Goal: Task Accomplishment & Management: Manage account settings

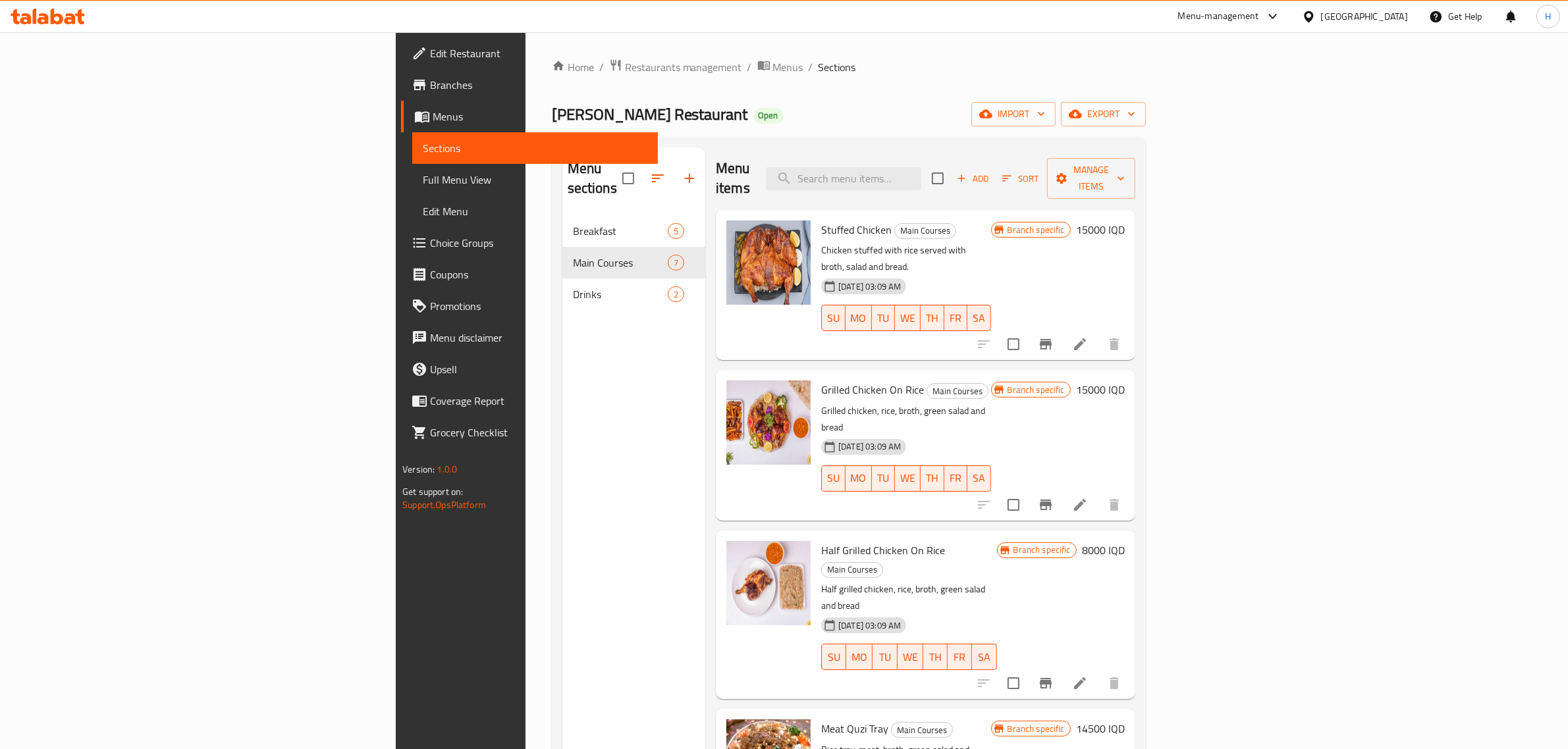
click at [525, 54] on div "Home / Restaurants management / Menus / Sections Abu Ali Restaurant Open import…" at bounding box center [849, 483] width 647 height 902
click at [625, 68] on span "Restaurants management" at bounding box center [683, 67] width 117 height 16
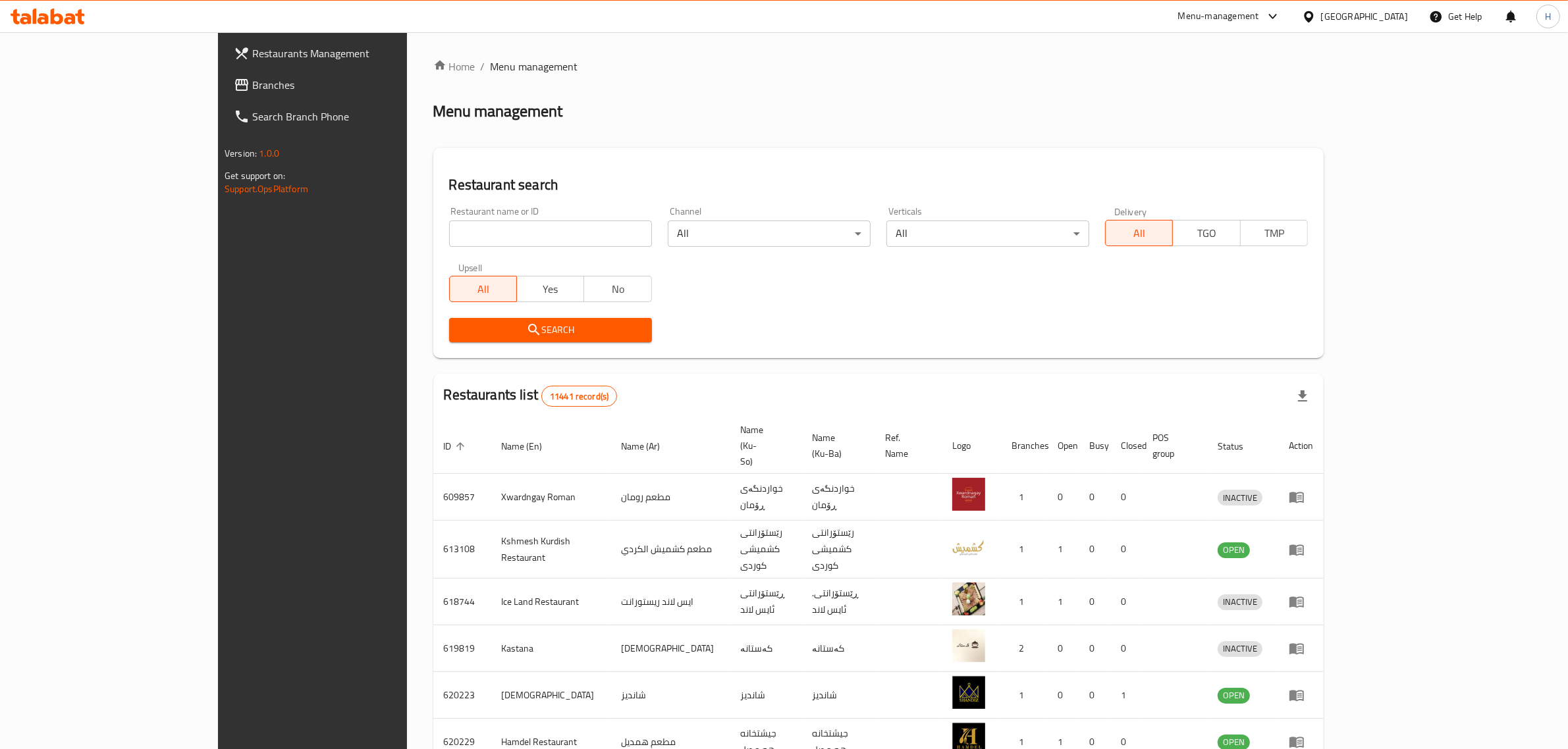
click at [493, 234] on input "search" at bounding box center [550, 234] width 203 height 26
type input "mr. kass"
click button "Search" at bounding box center [550, 330] width 203 height 25
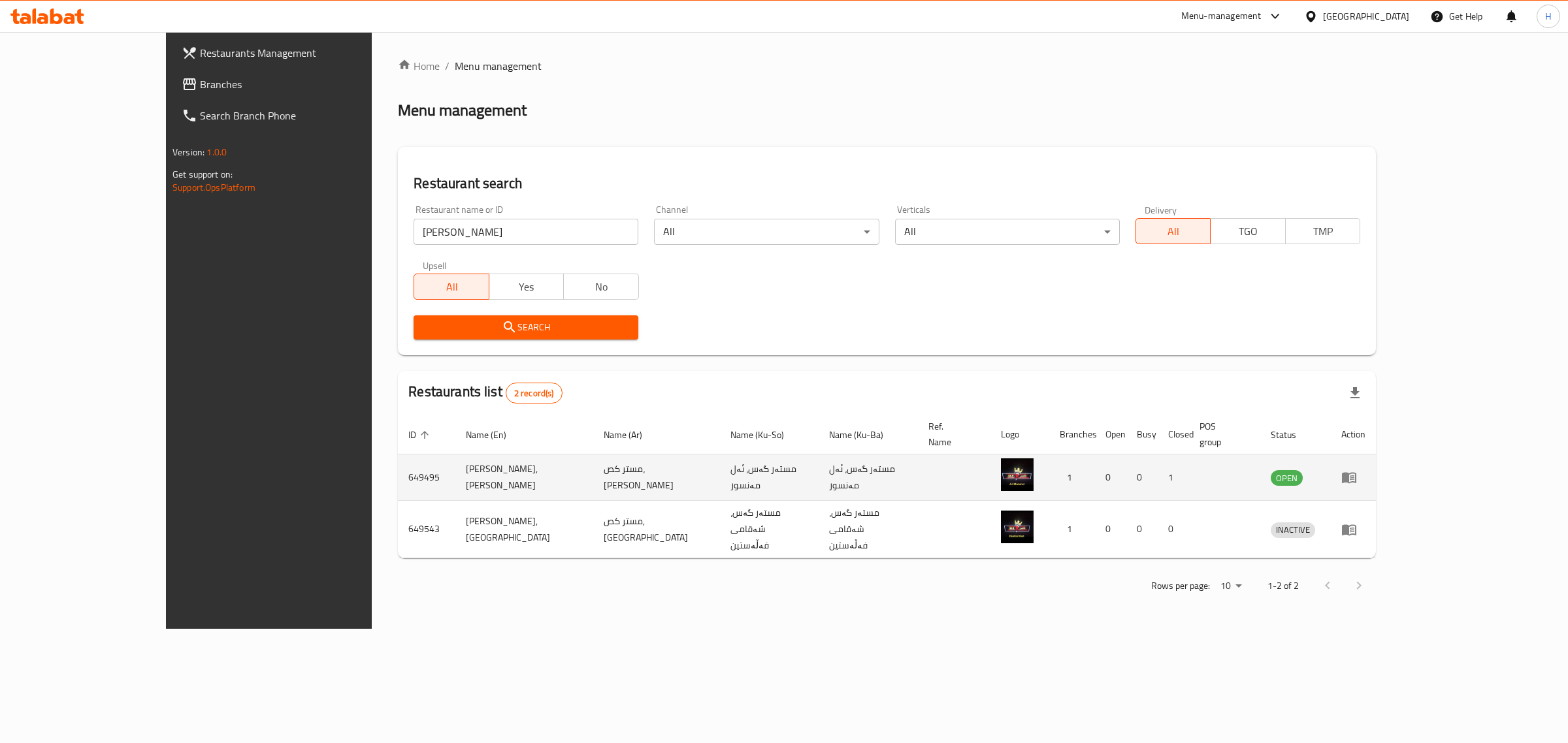
click at [1356, 473] on icon "enhanced table" at bounding box center [1348, 478] width 14 height 11
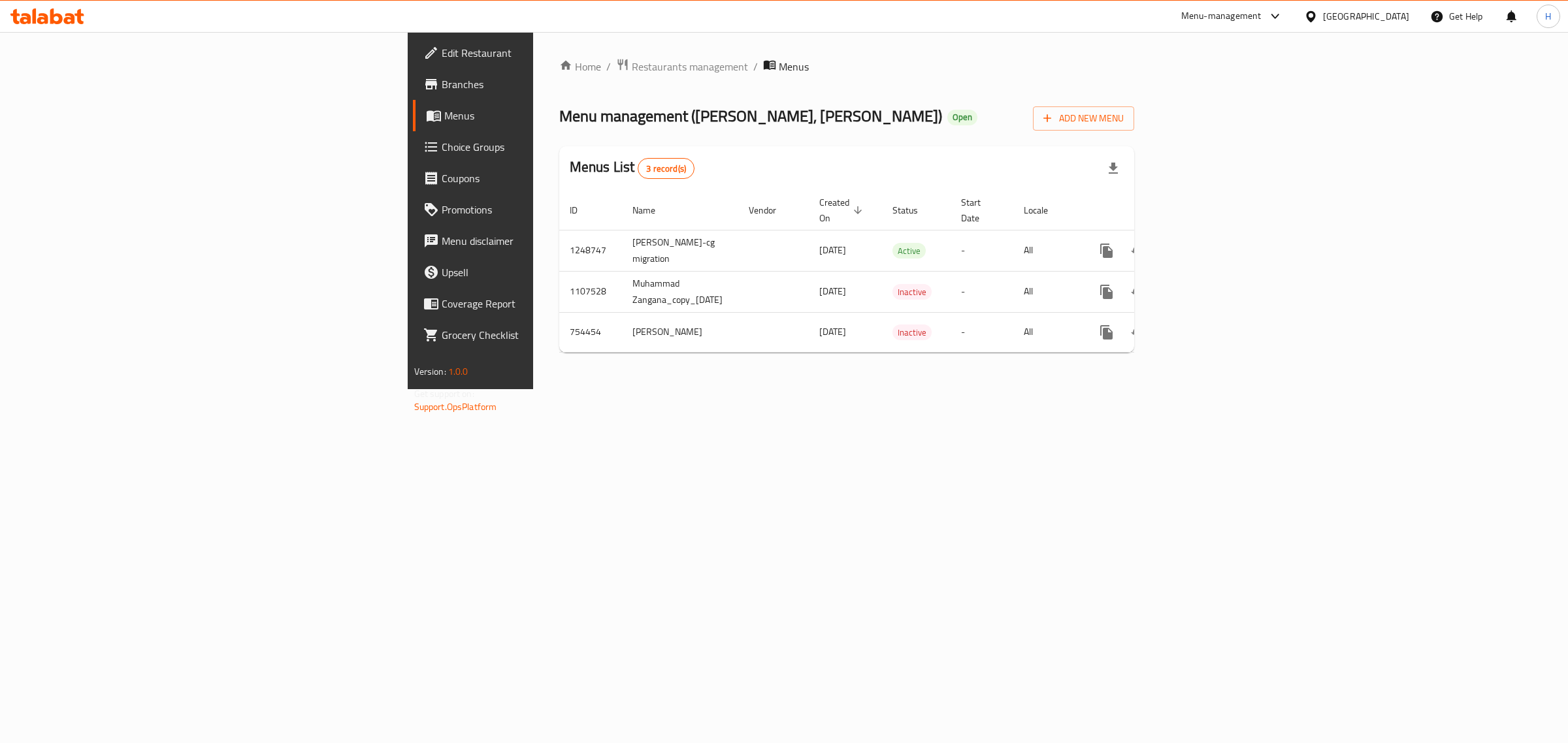
click at [794, 118] on div "Menu management ( Mr. Kass, Al Mansur ) Open Add New Menu" at bounding box center [847, 116] width 576 height 30
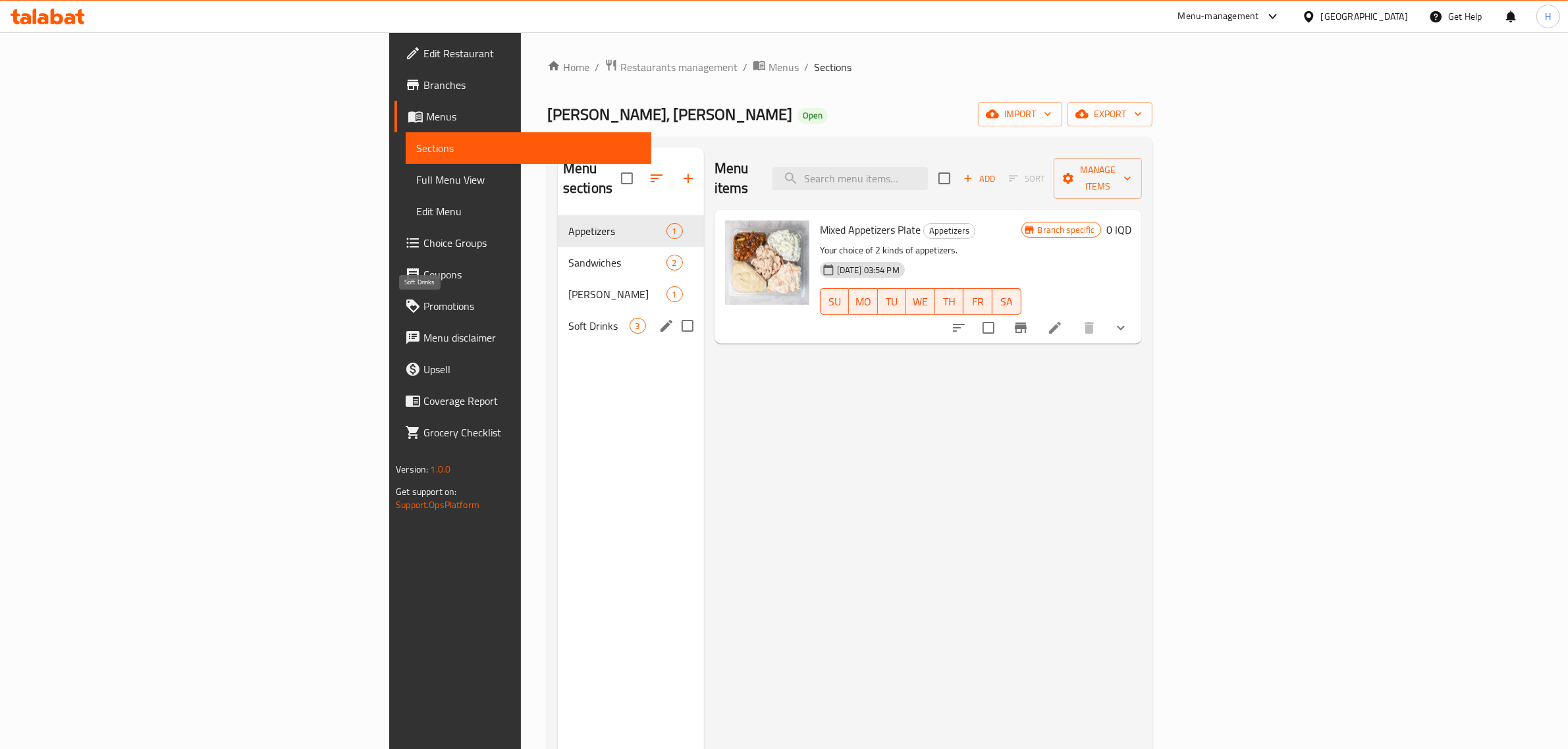
click at [568, 318] on span "Soft Drinks" at bounding box center [599, 326] width 61 height 16
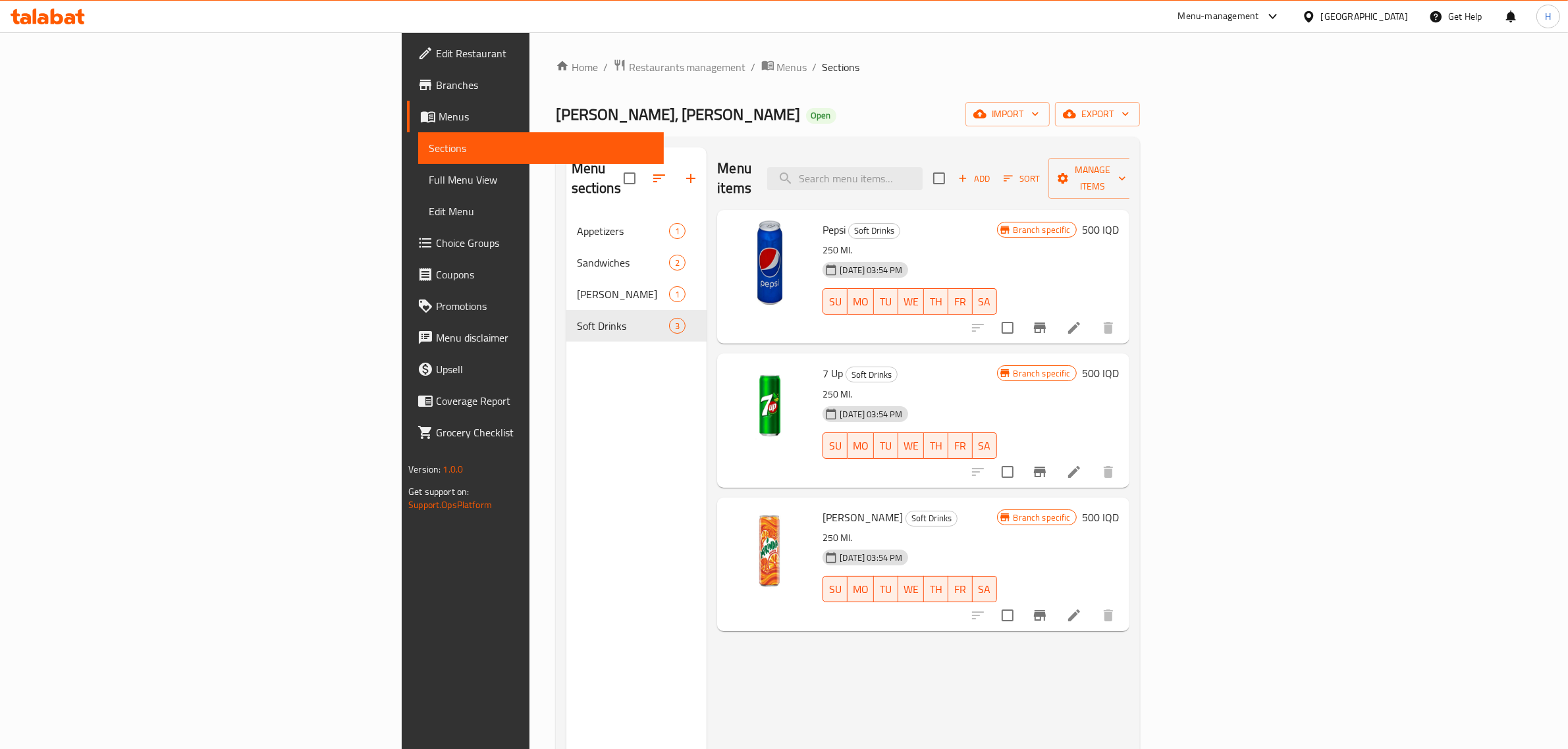
click at [1082, 320] on icon at bounding box center [1074, 328] width 16 height 16
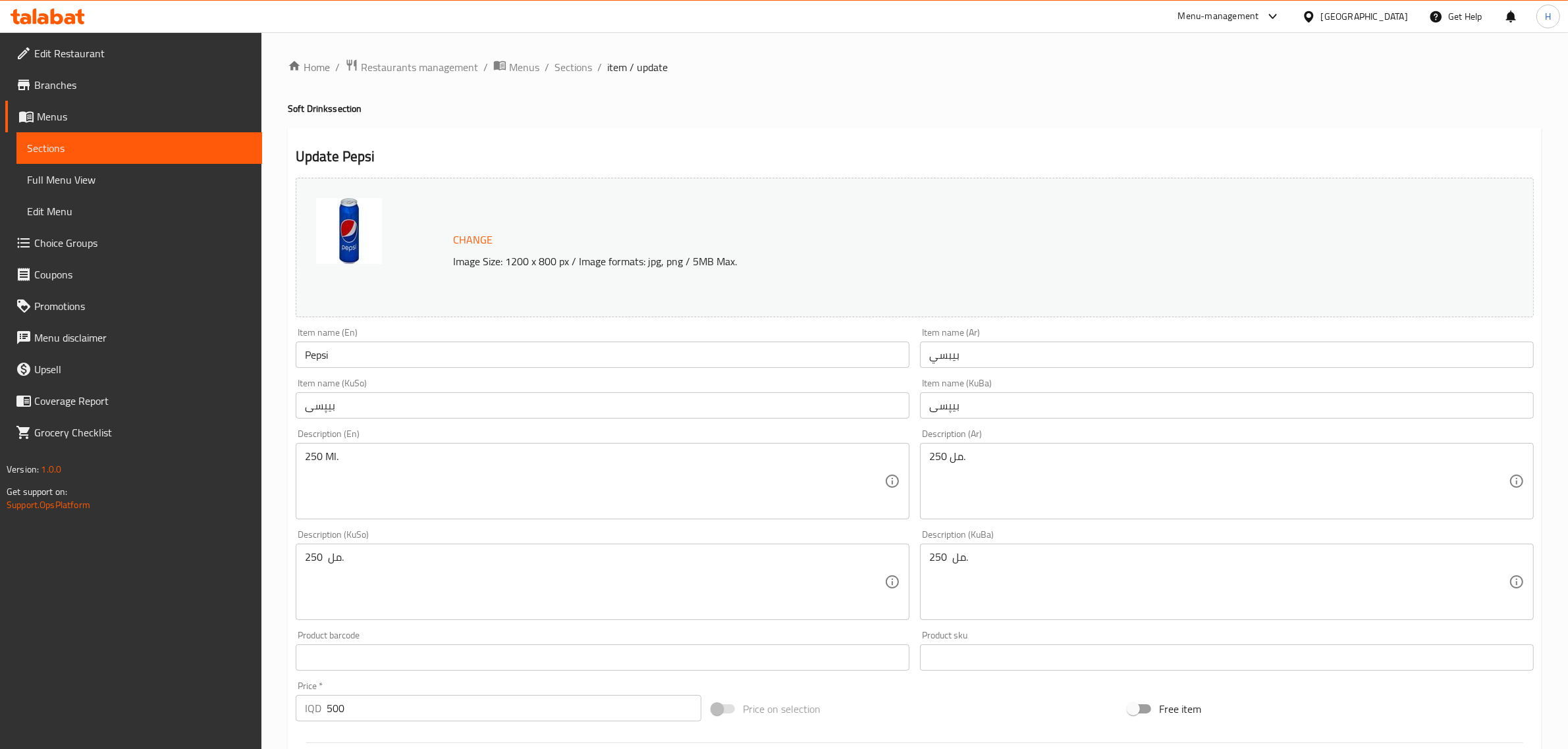
click at [376, 354] on input "Pepsi" at bounding box center [603, 355] width 614 height 26
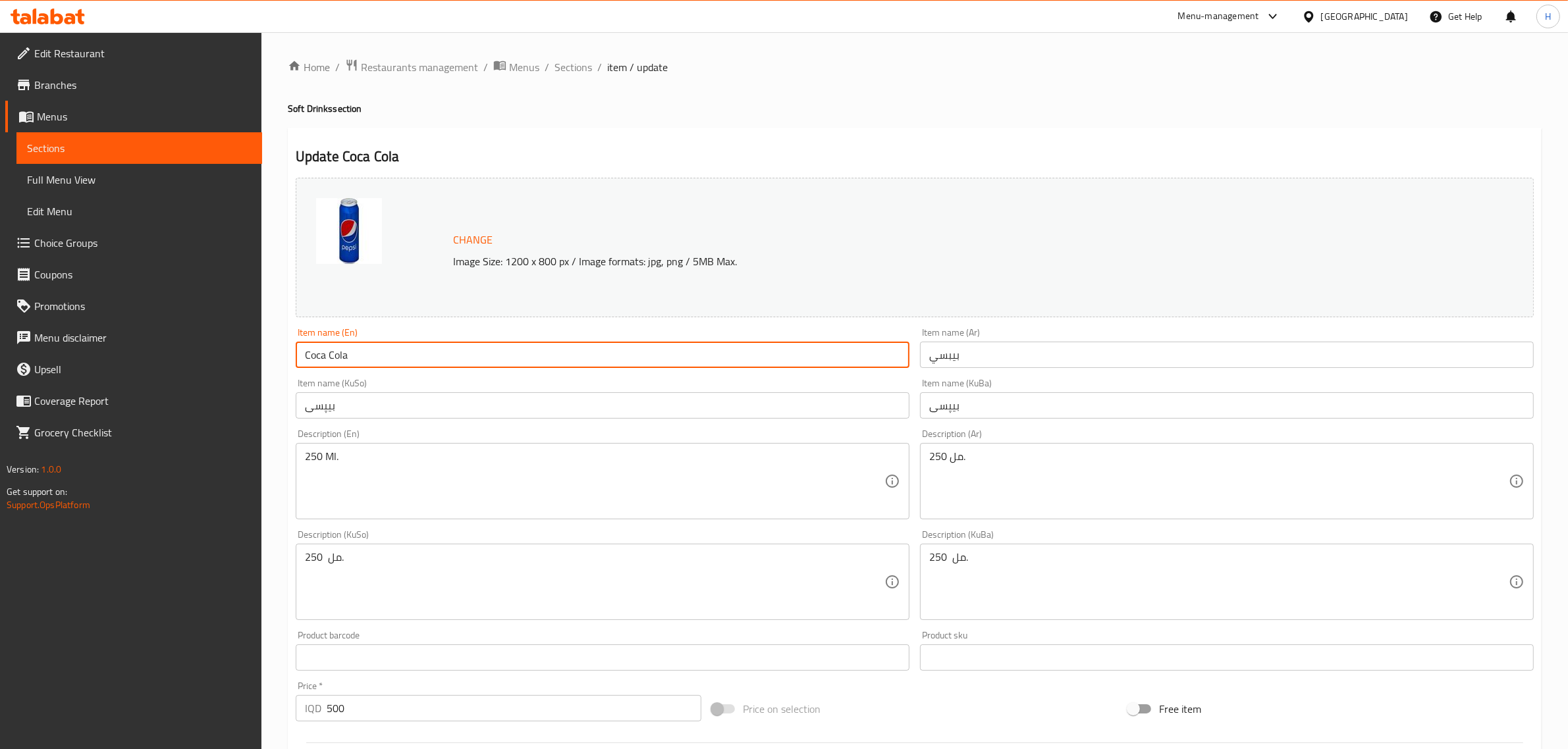
type input "Coca Cola"
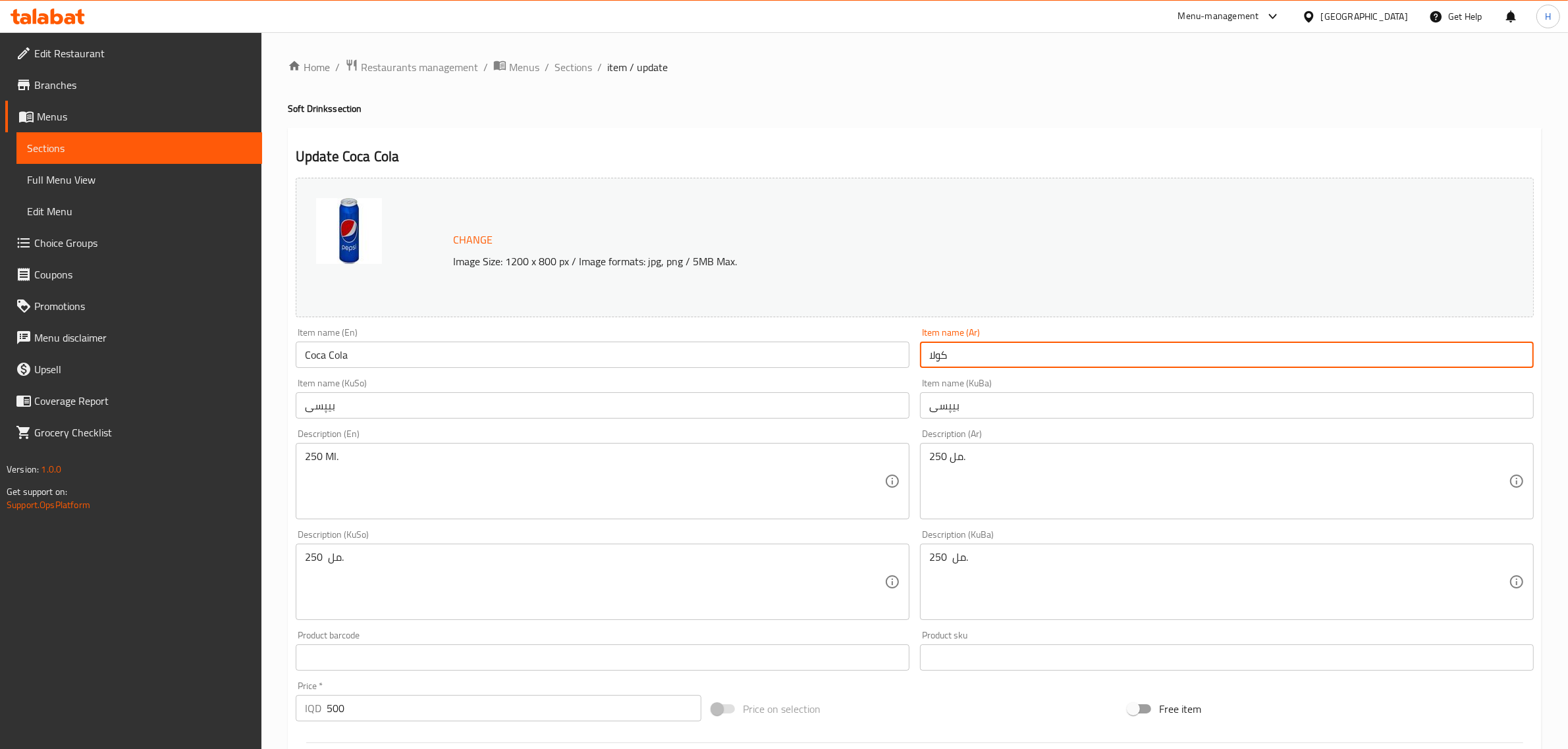
type input "كولا"
click at [397, 415] on input "بیپسی" at bounding box center [603, 406] width 614 height 26
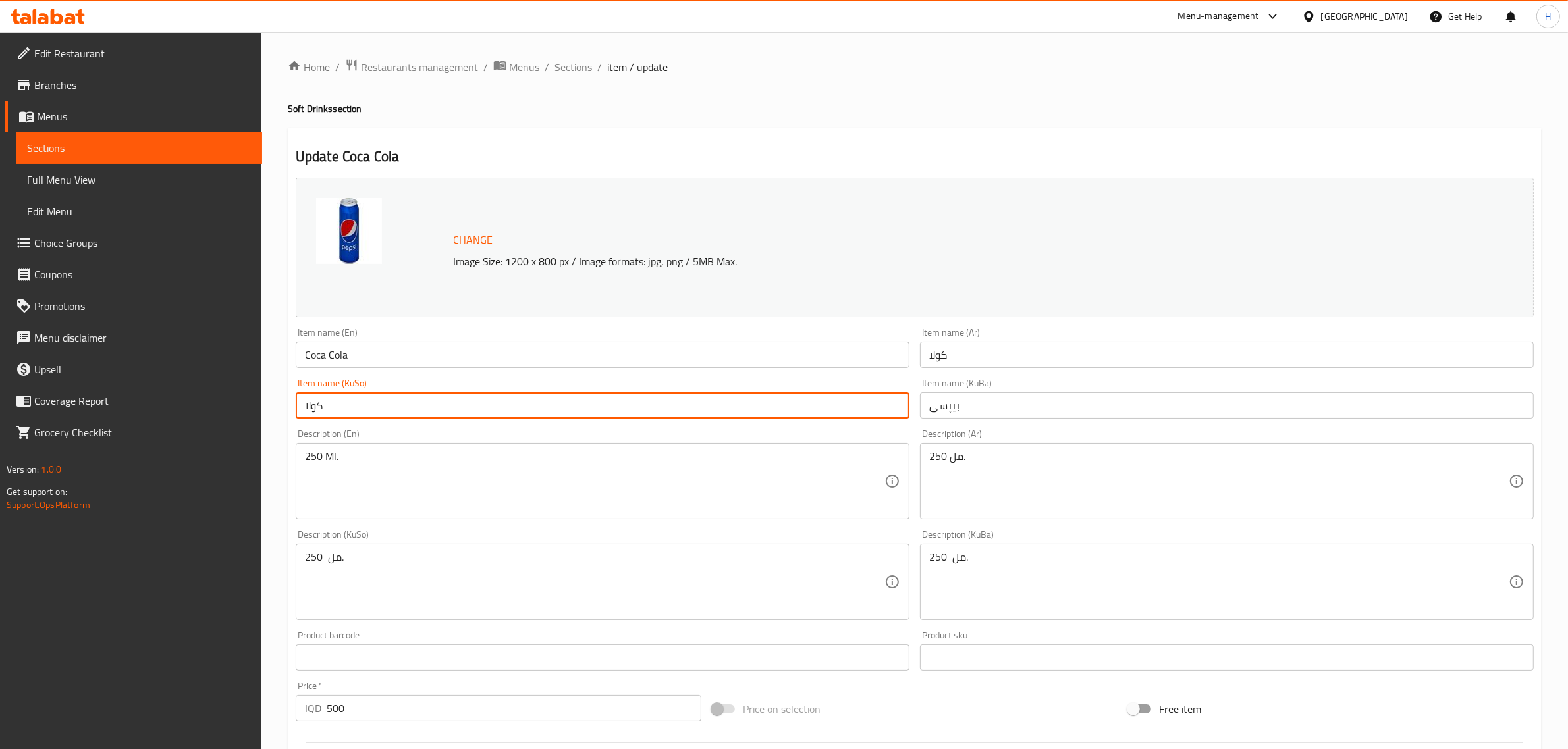
type input "كولا"
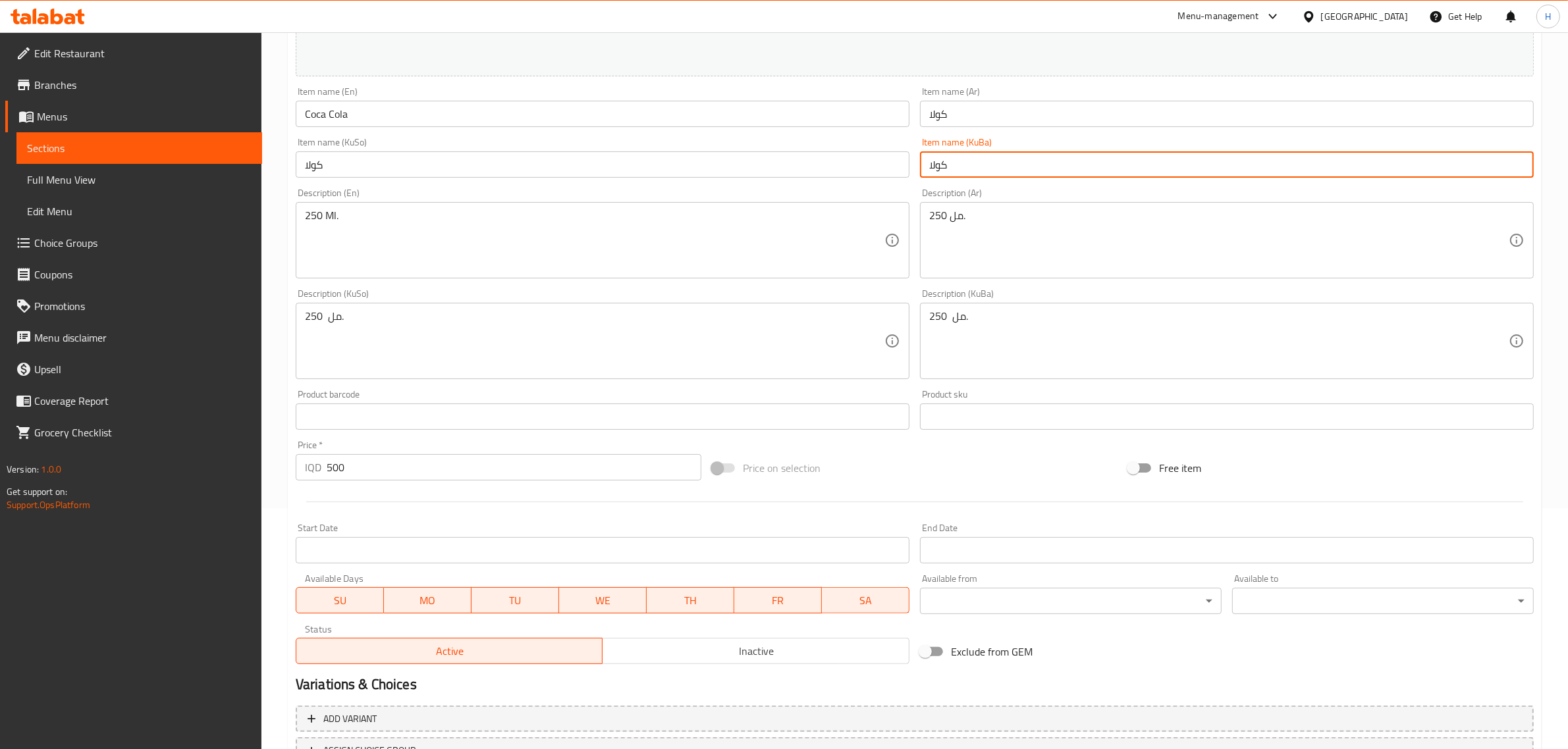
scroll to position [349, 0]
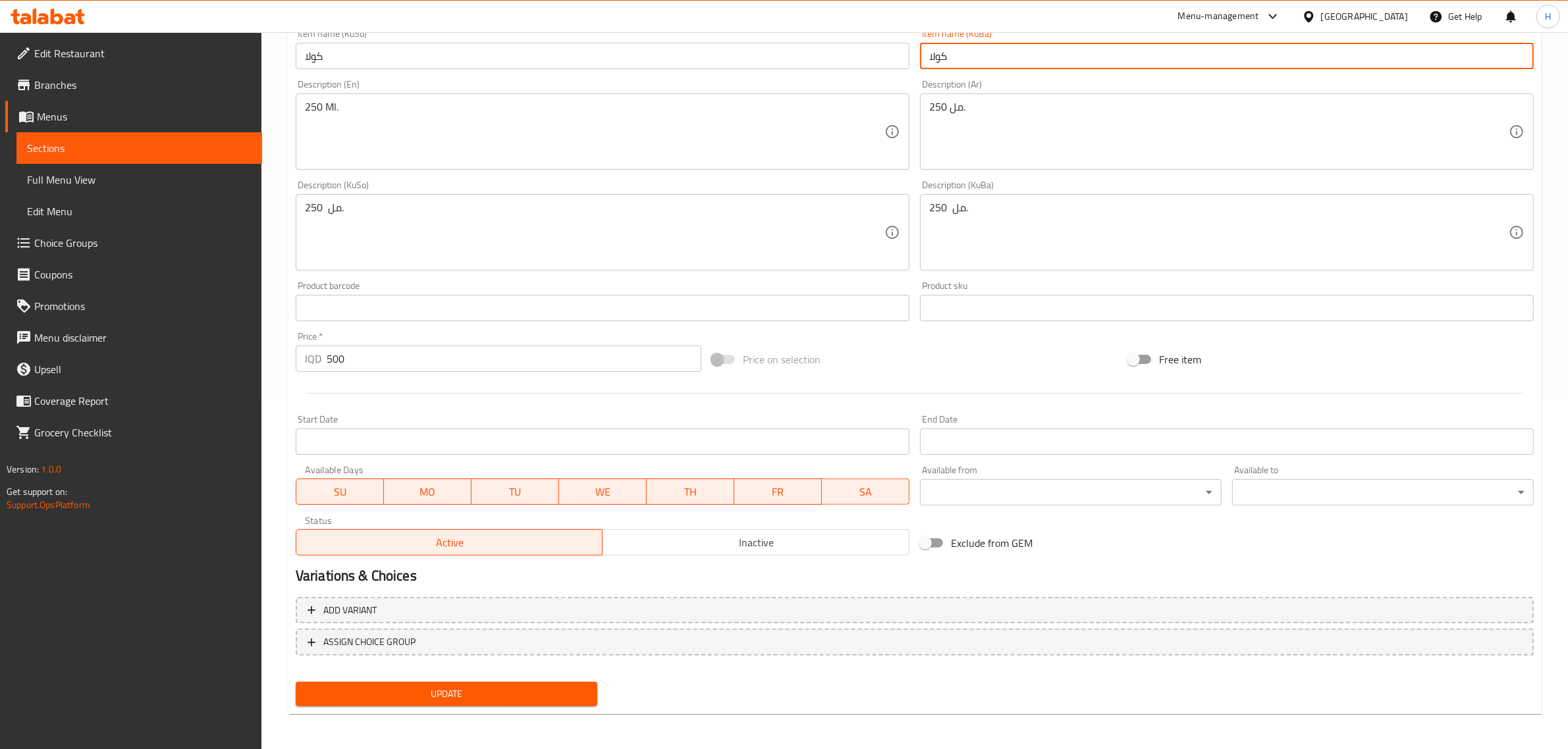
type input "كولا"
click at [459, 695] on span "Update" at bounding box center [446, 694] width 280 height 17
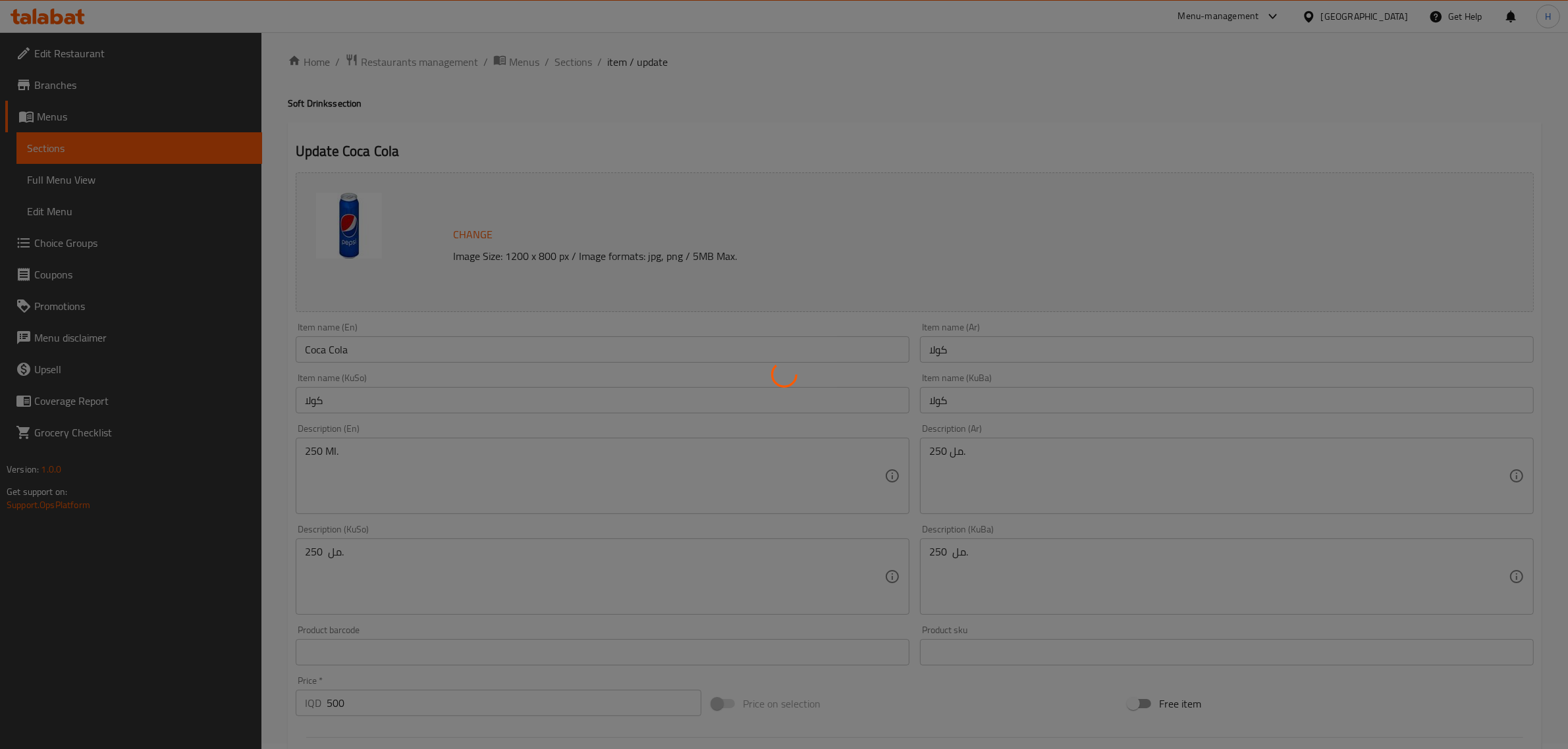
scroll to position [0, 0]
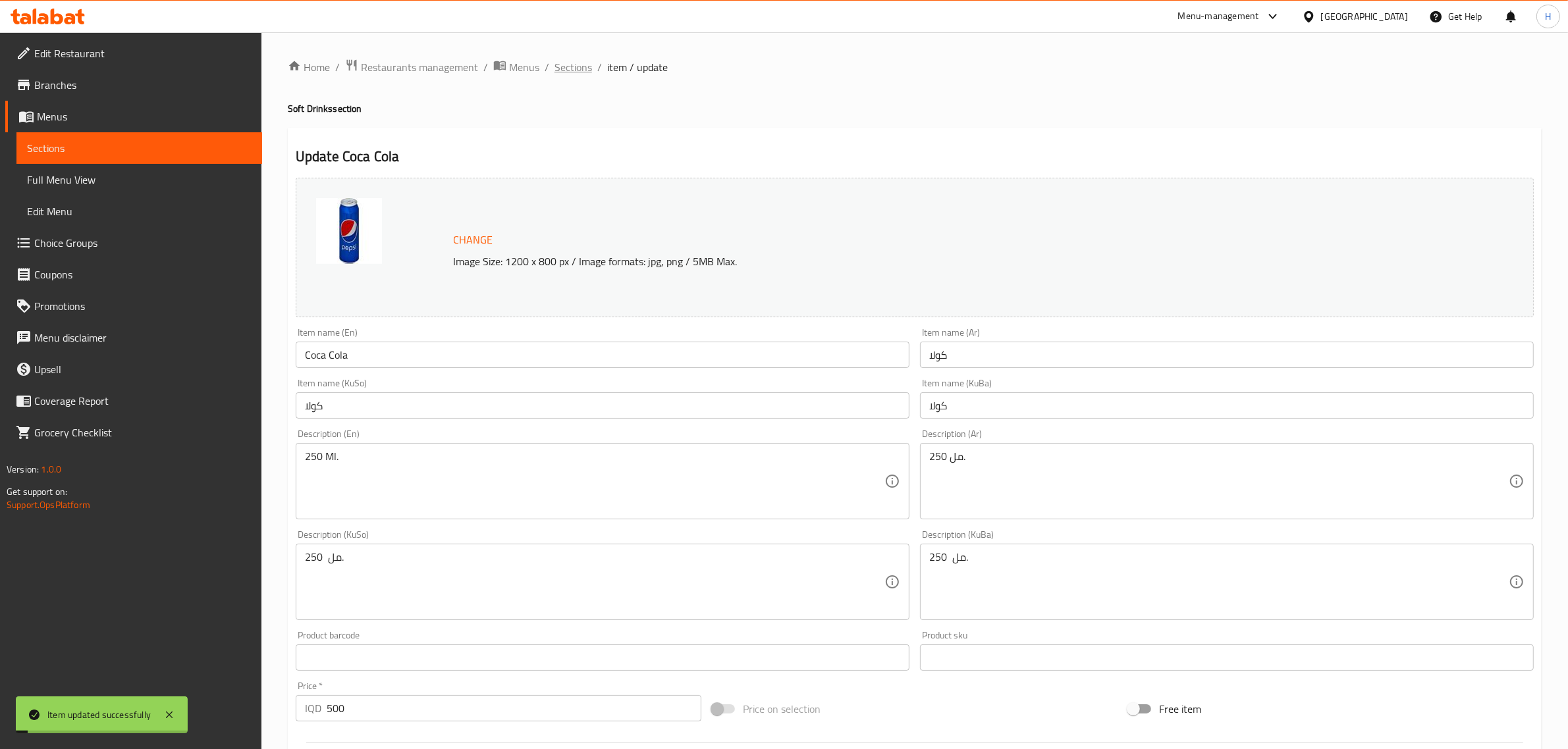
click at [557, 66] on span "Sections" at bounding box center [573, 67] width 38 height 16
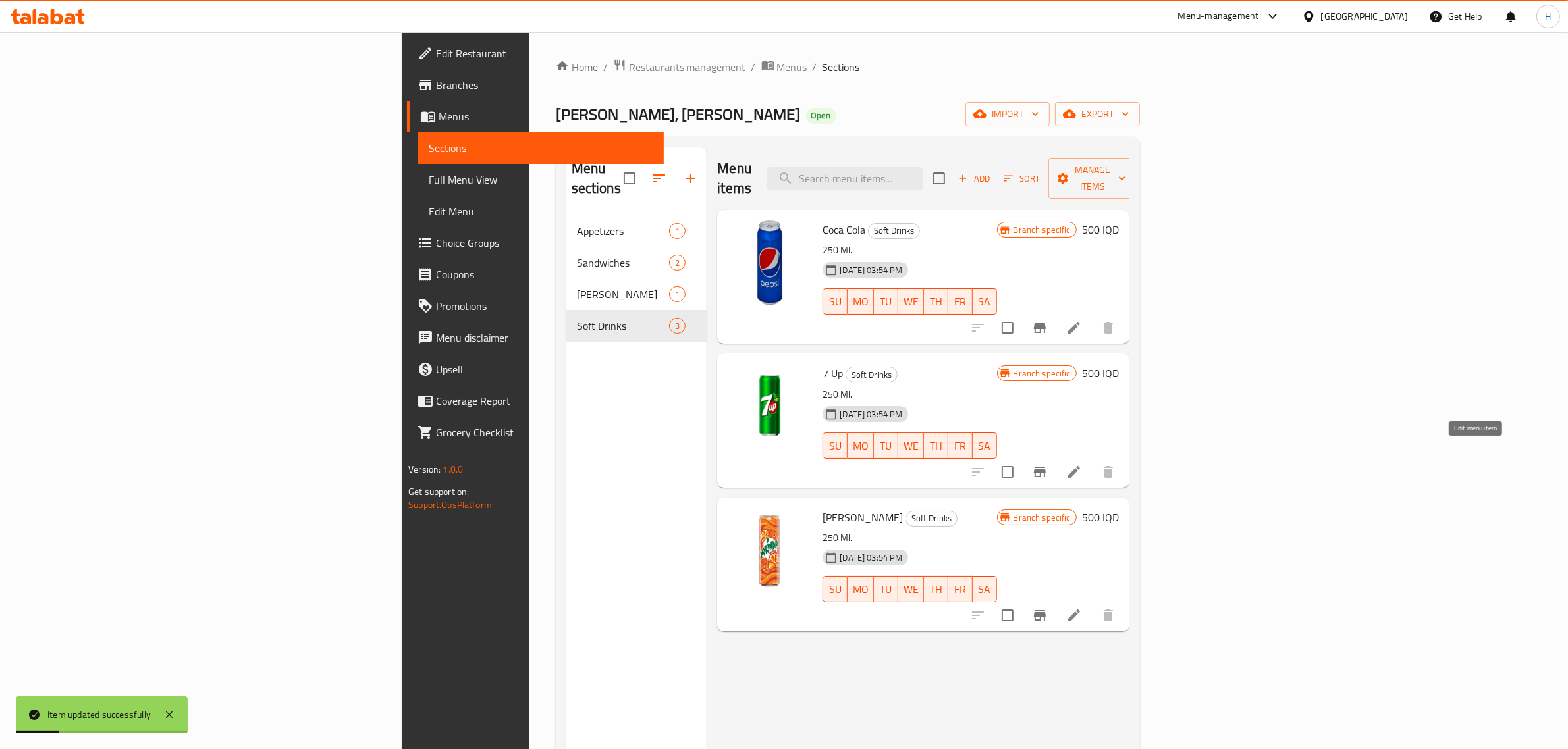
click at [1080, 466] on icon at bounding box center [1073, 472] width 11 height 11
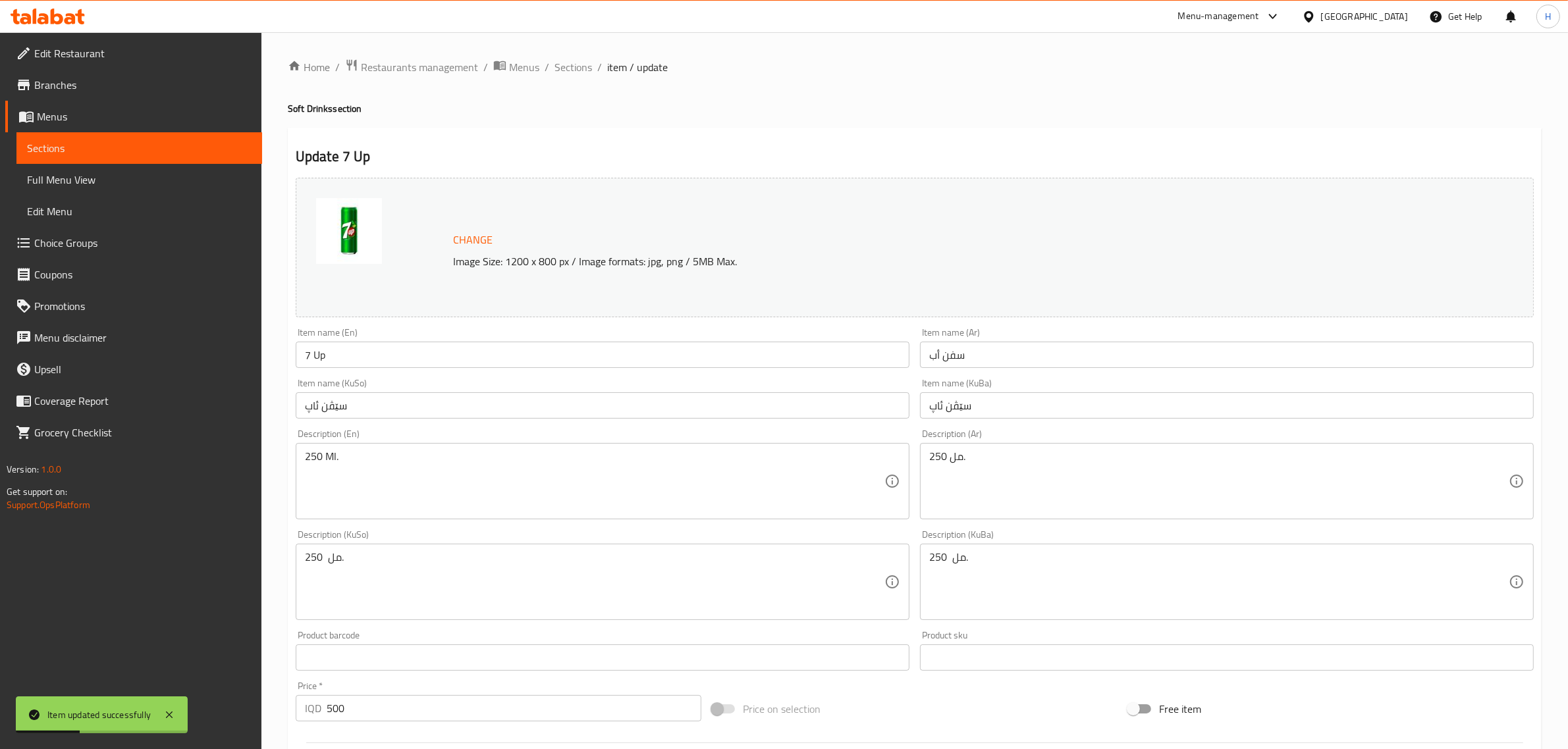
click at [377, 362] on input "7 Up" at bounding box center [603, 355] width 614 height 26
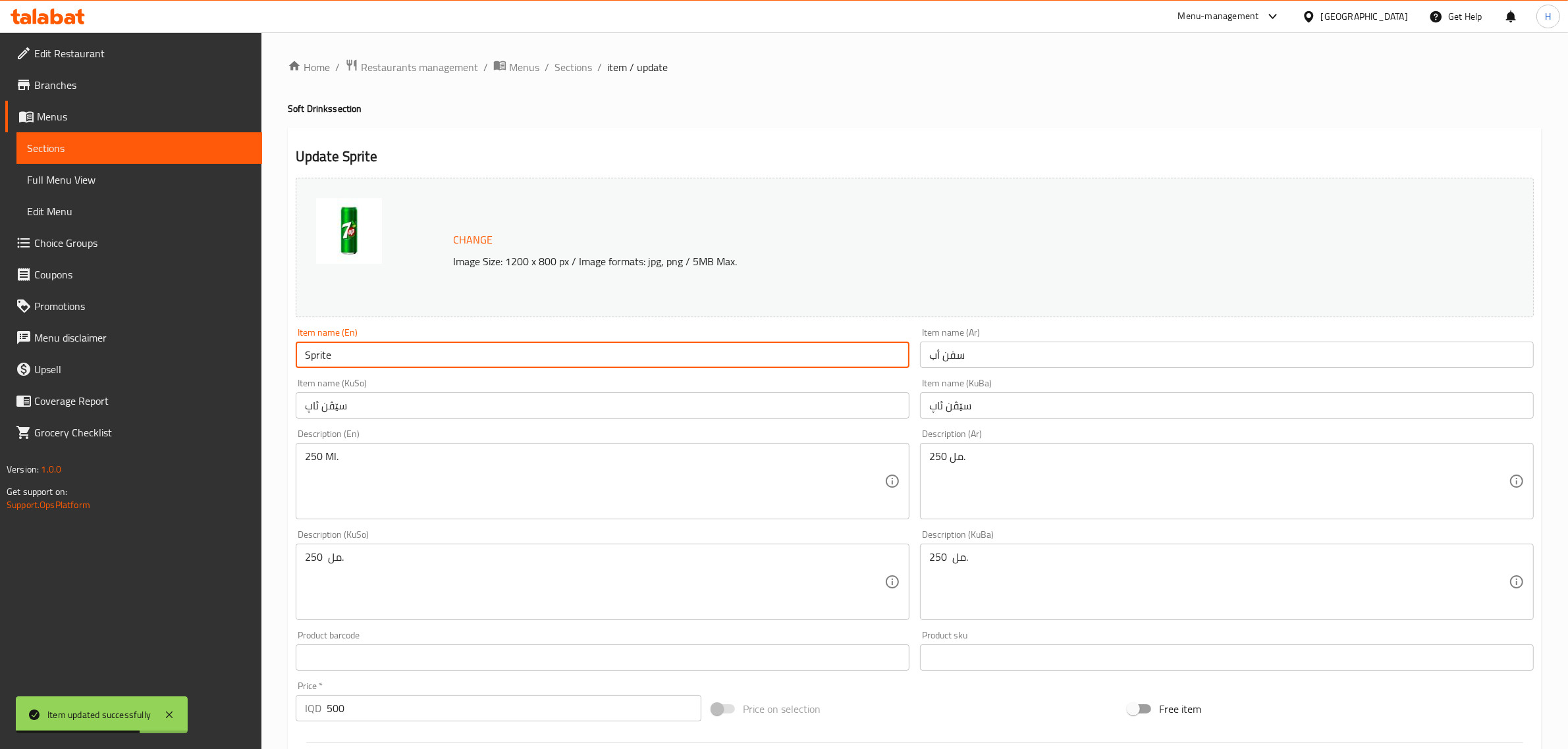
type input "Sprite"
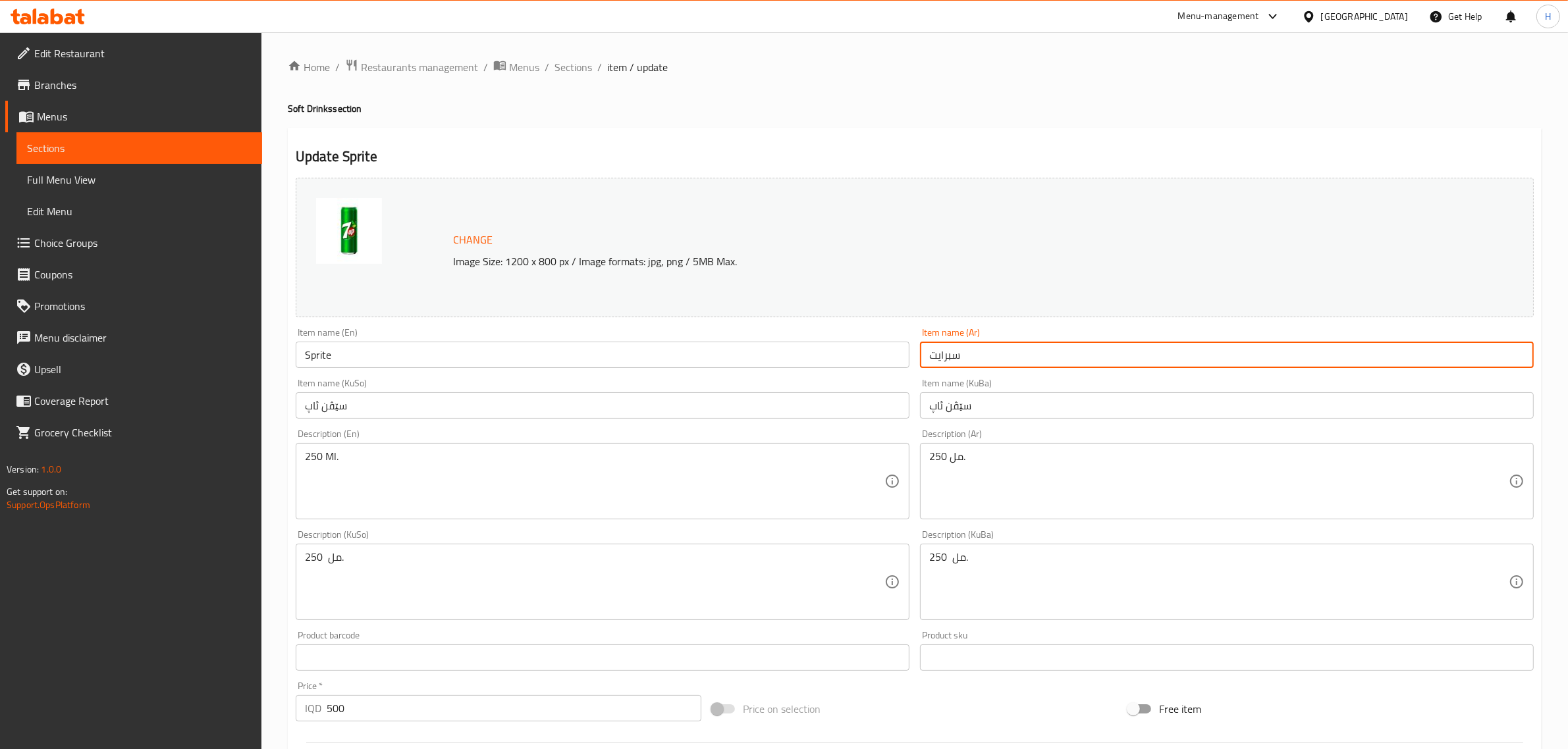
type input "سبرايت"
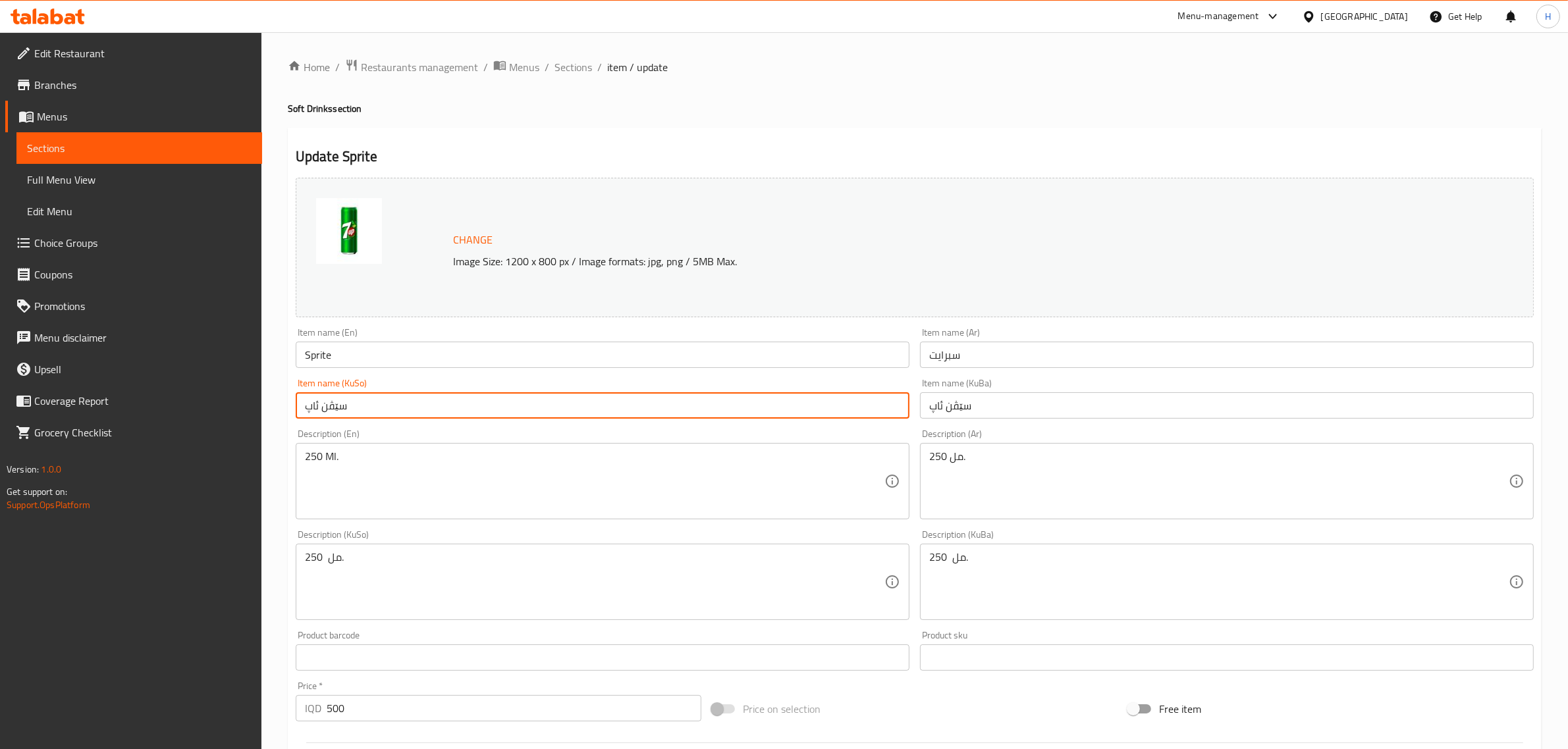
paste input "برايت"
type input "سبرايت"
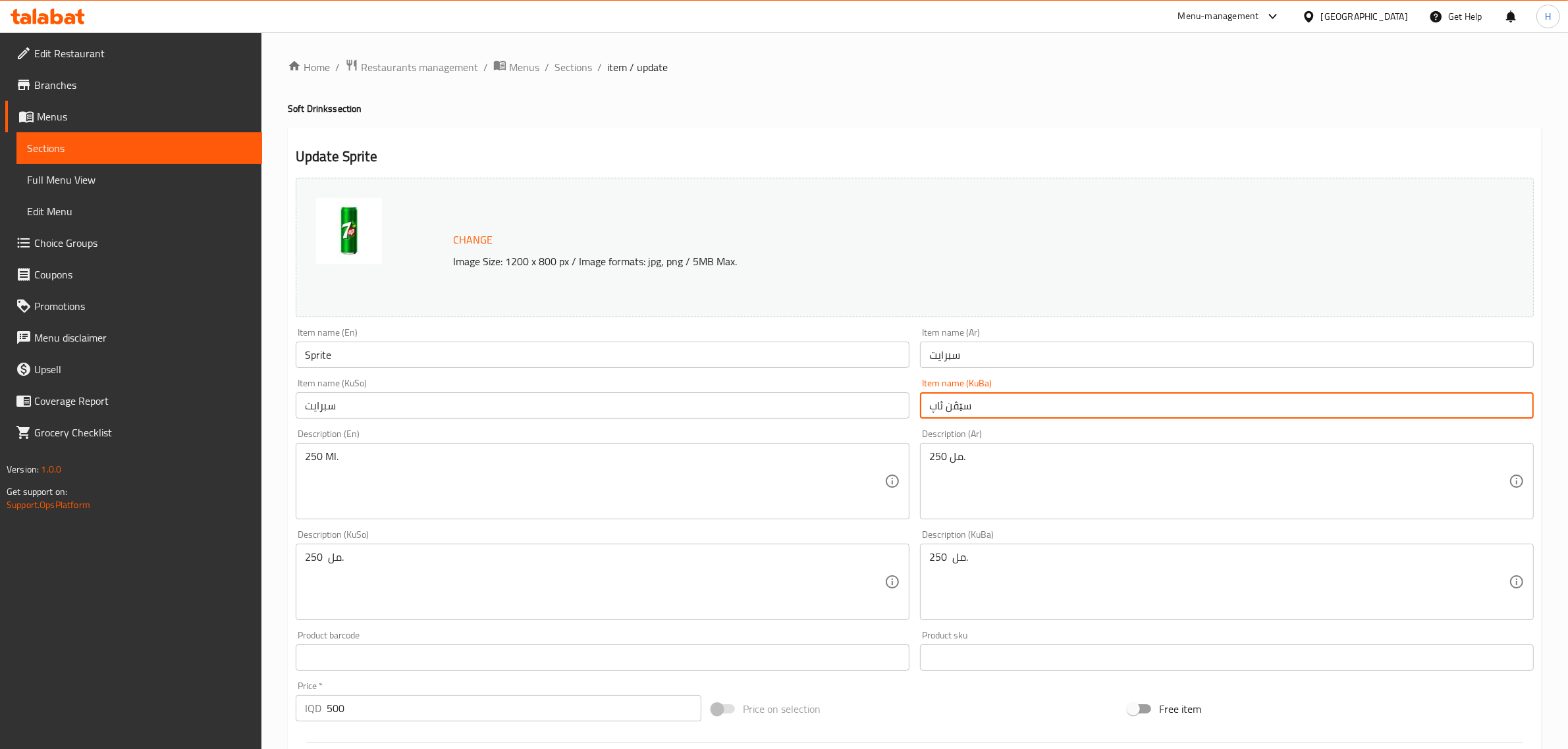
paste input "برايت"
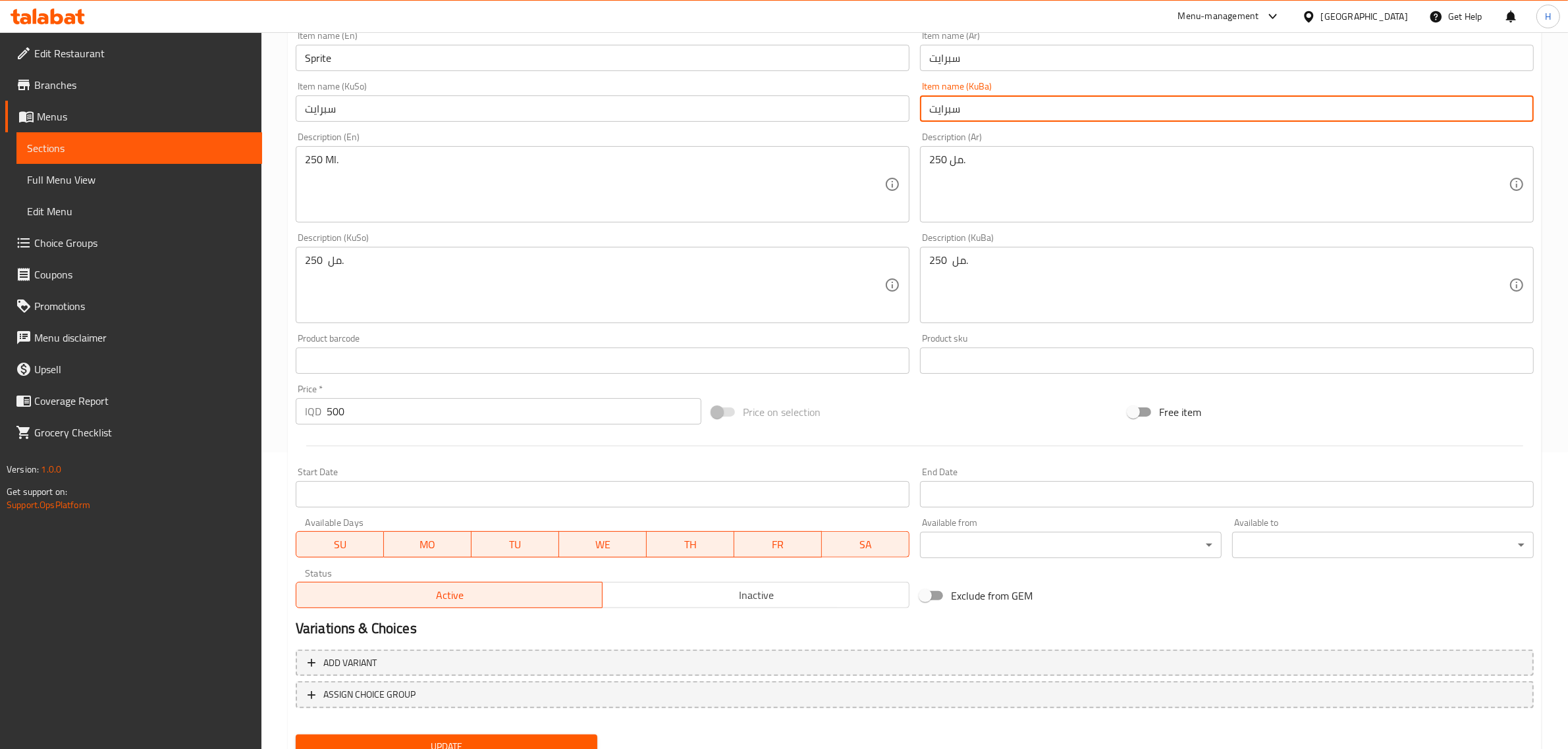
scroll to position [349, 0]
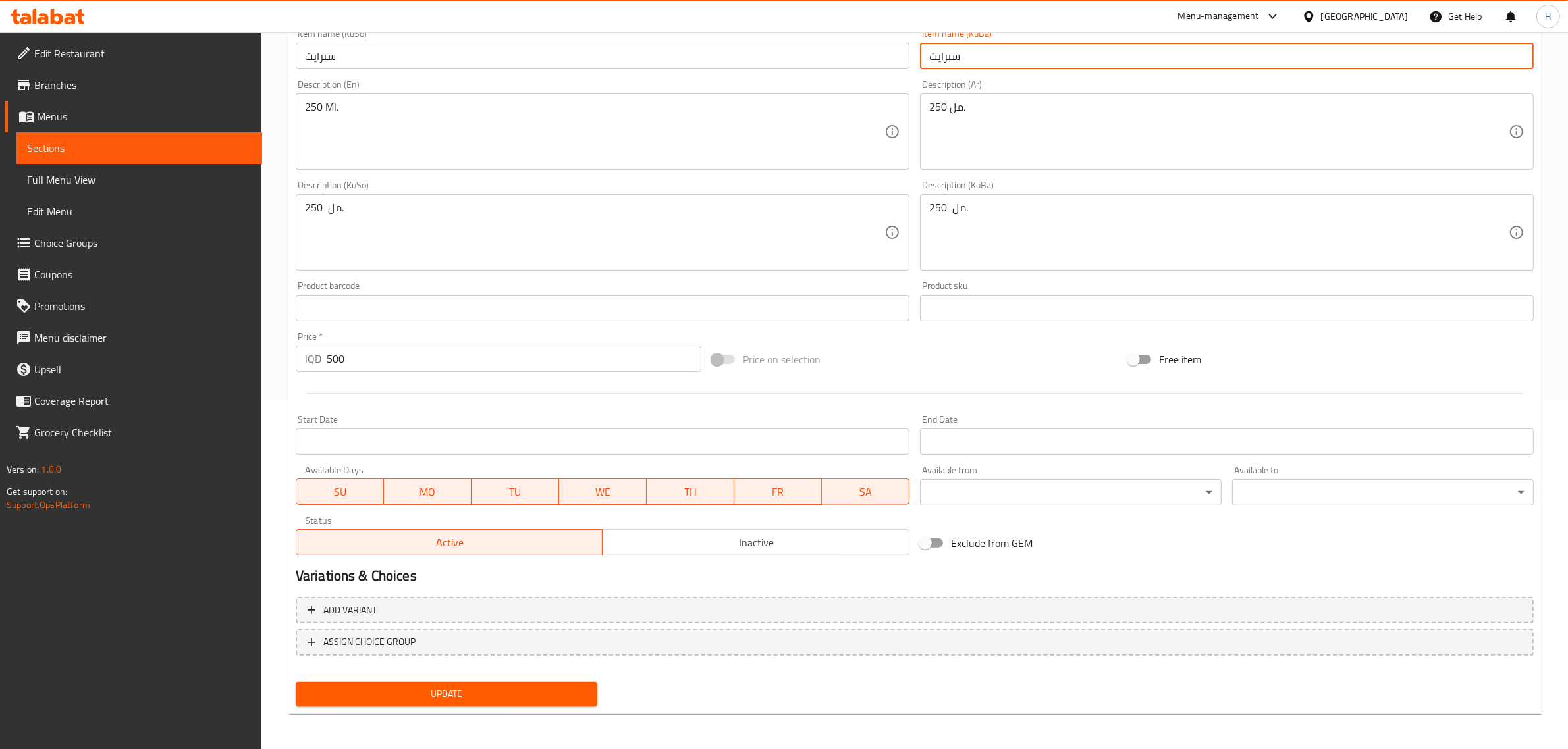
type input "سبرايت"
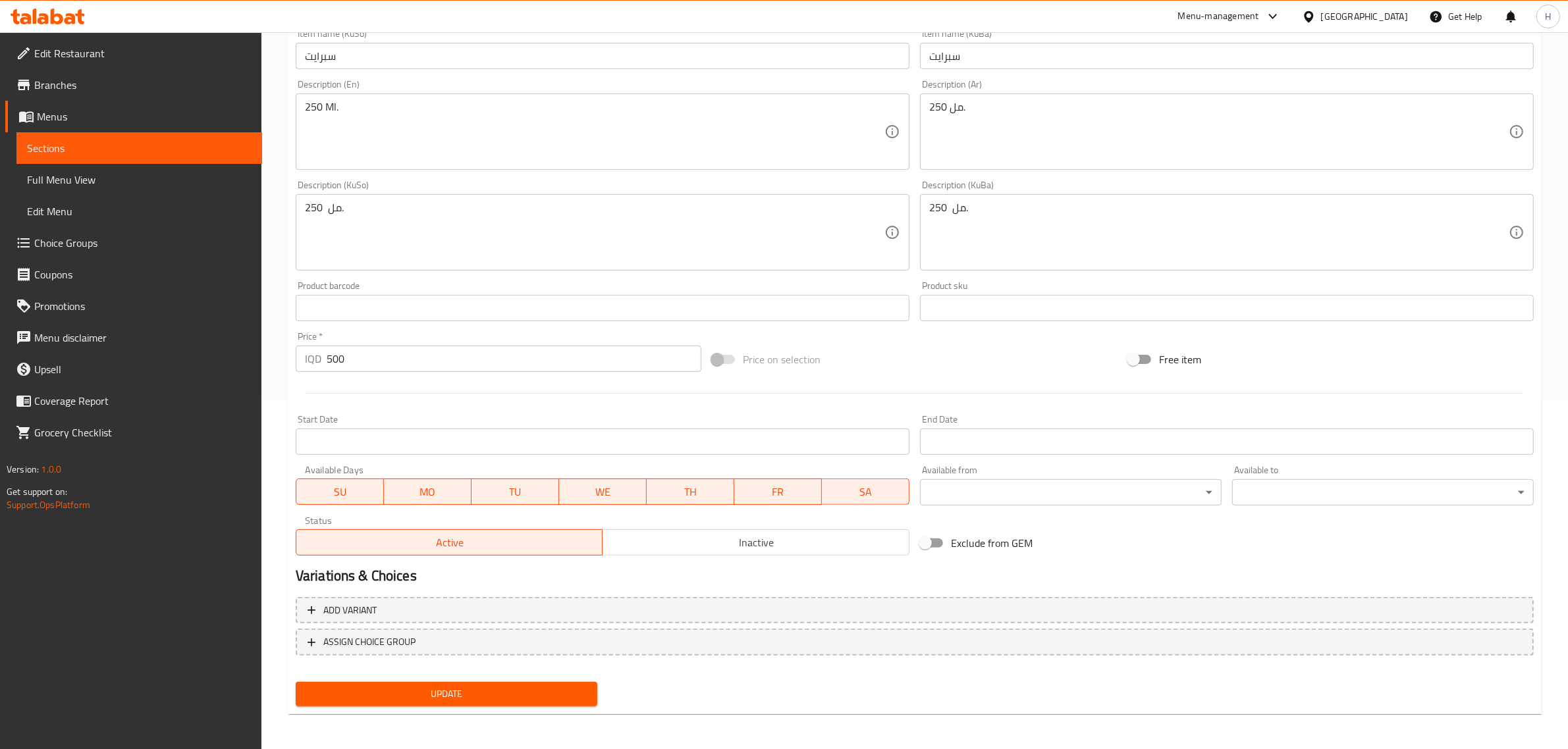
click at [475, 678] on div "Update" at bounding box center [446, 695] width 312 height 35
click at [478, 679] on div "Update" at bounding box center [446, 695] width 312 height 35
click at [488, 712] on div "Update Sprite Change Image Size: 1200 x 800 px / Image formats: jpg, png / 5MB …" at bounding box center [915, 246] width 1254 height 937
click at [488, 711] on div "Update Sprite Change Image Size: 1200 x 800 px / Image formats: jpg, png / 5MB …" at bounding box center [915, 246] width 1254 height 937
click at [480, 709] on div "Update Sprite Change Image Size: 1200 x 800 px / Image formats: jpg, png / 5MB …" at bounding box center [915, 246] width 1254 height 937
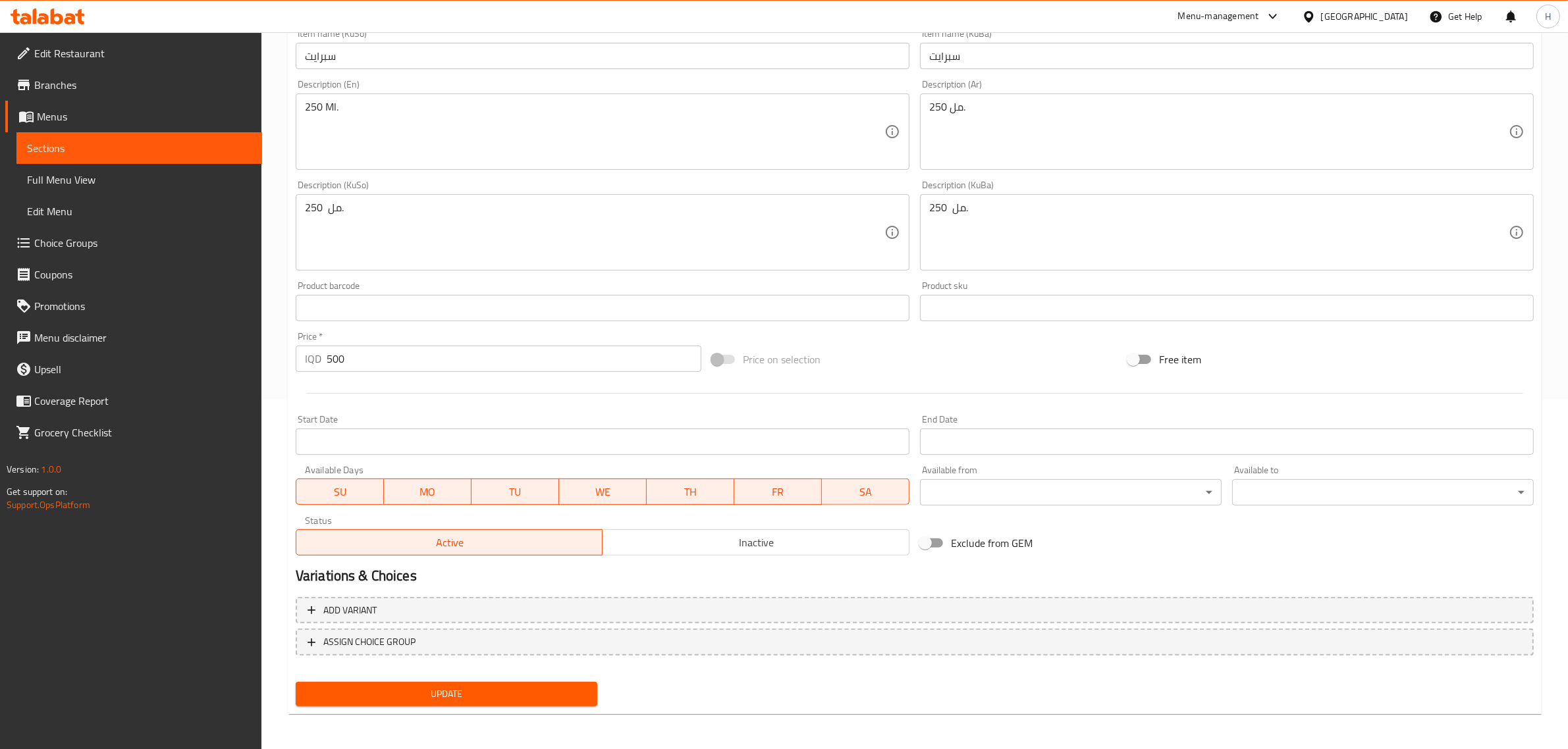
click at [478, 692] on span "Update" at bounding box center [446, 694] width 280 height 17
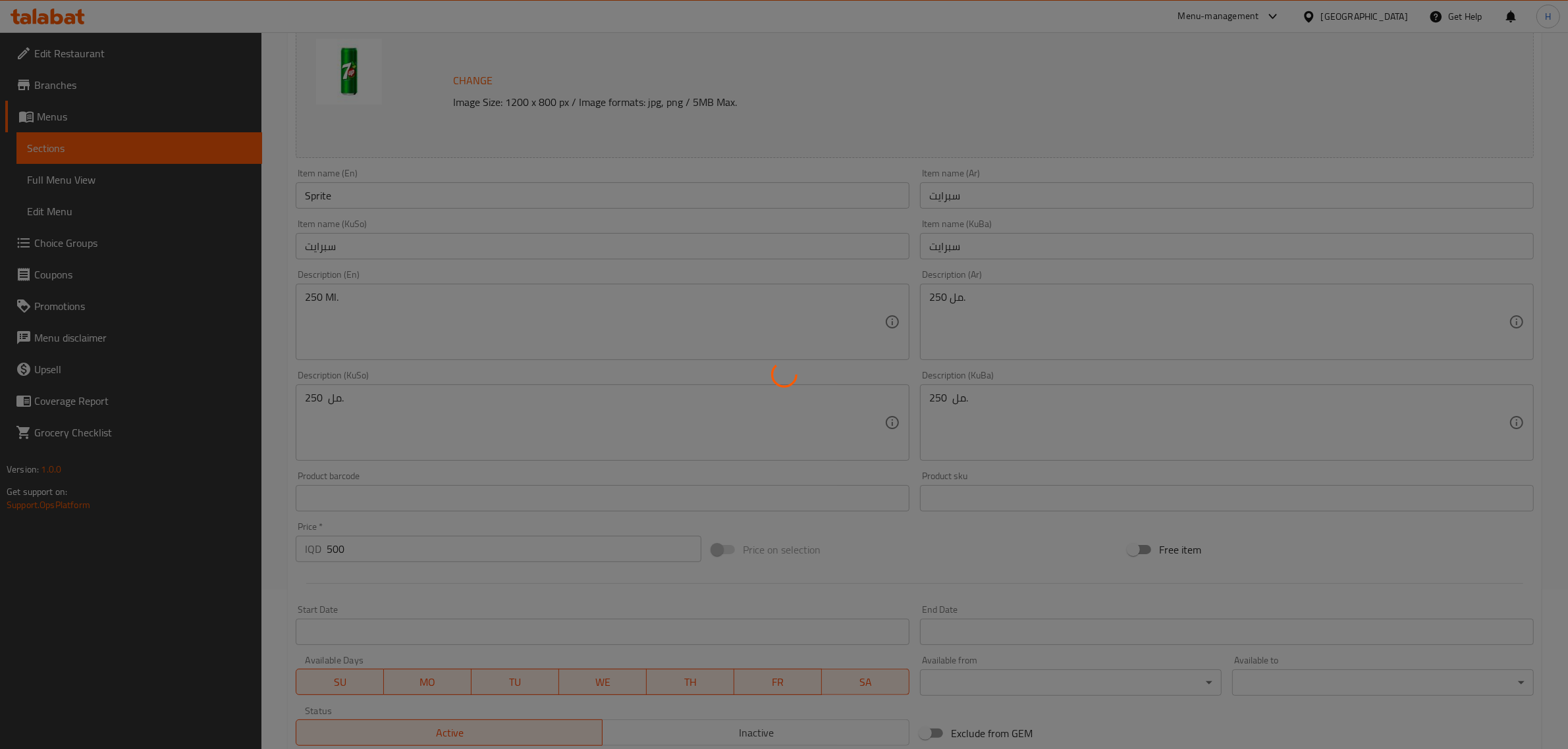
scroll to position [0, 0]
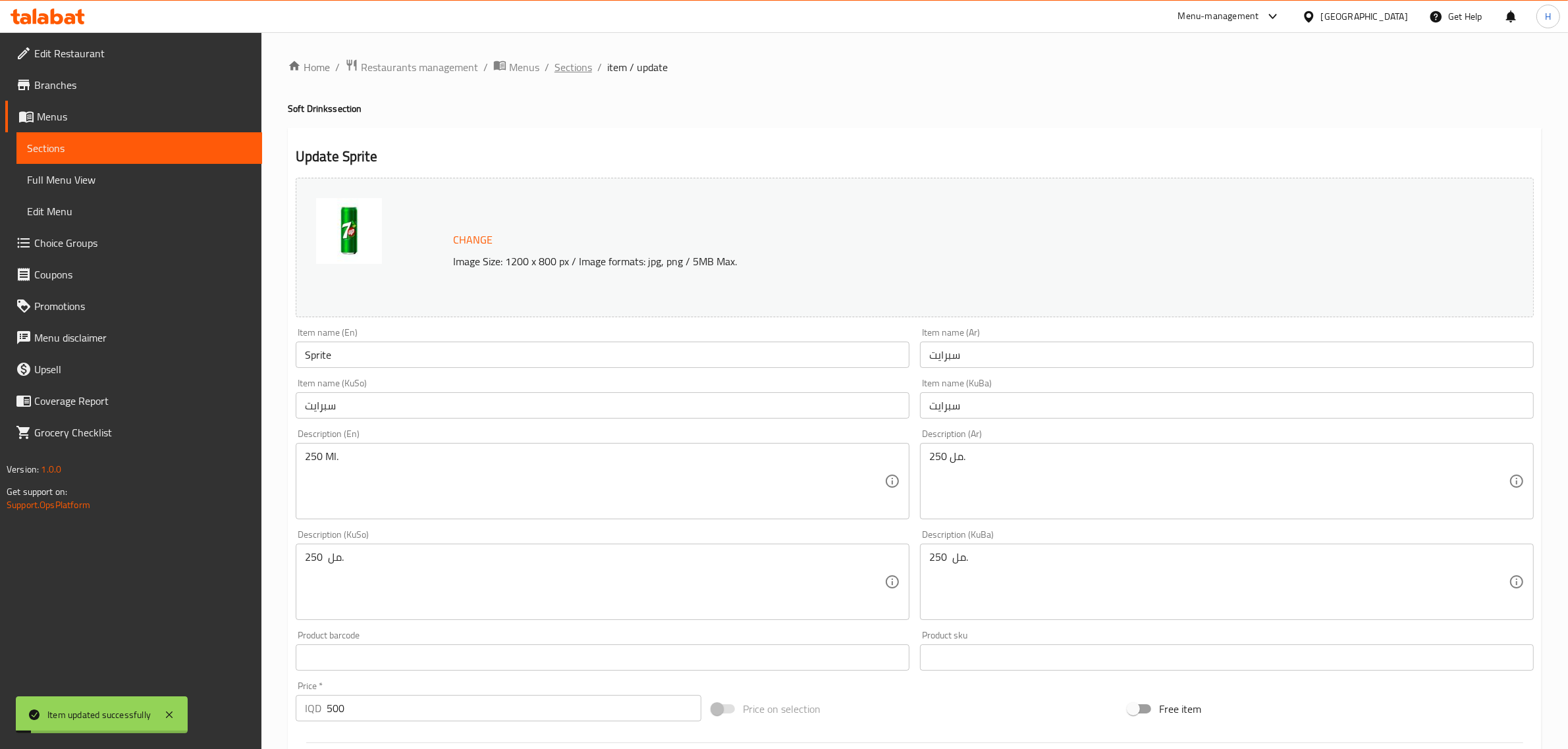
click at [581, 62] on span "Sections" at bounding box center [573, 67] width 38 height 16
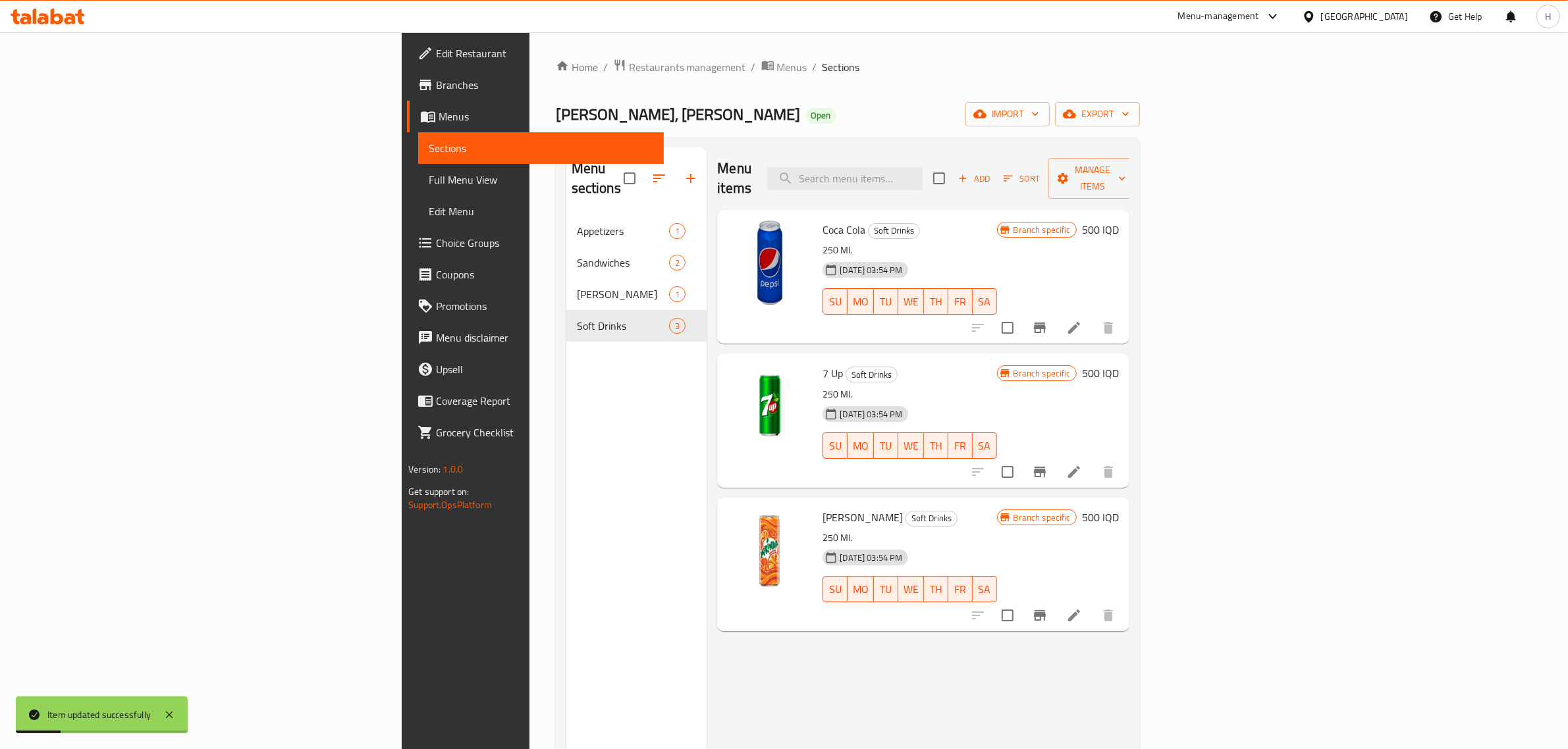
click at [1080, 609] on icon at bounding box center [1073, 615] width 11 height 11
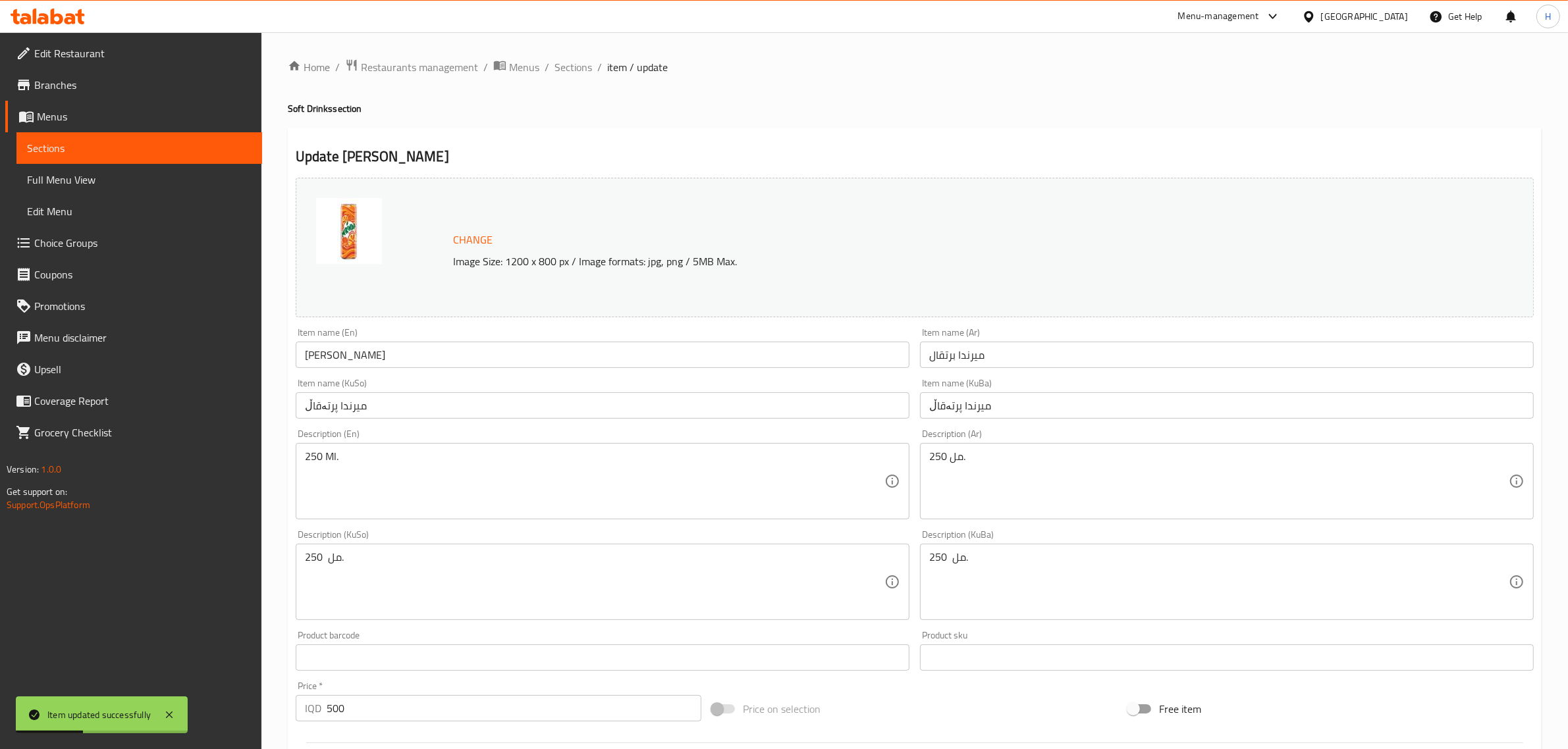
click at [508, 353] on input "[PERSON_NAME]" at bounding box center [603, 355] width 614 height 26
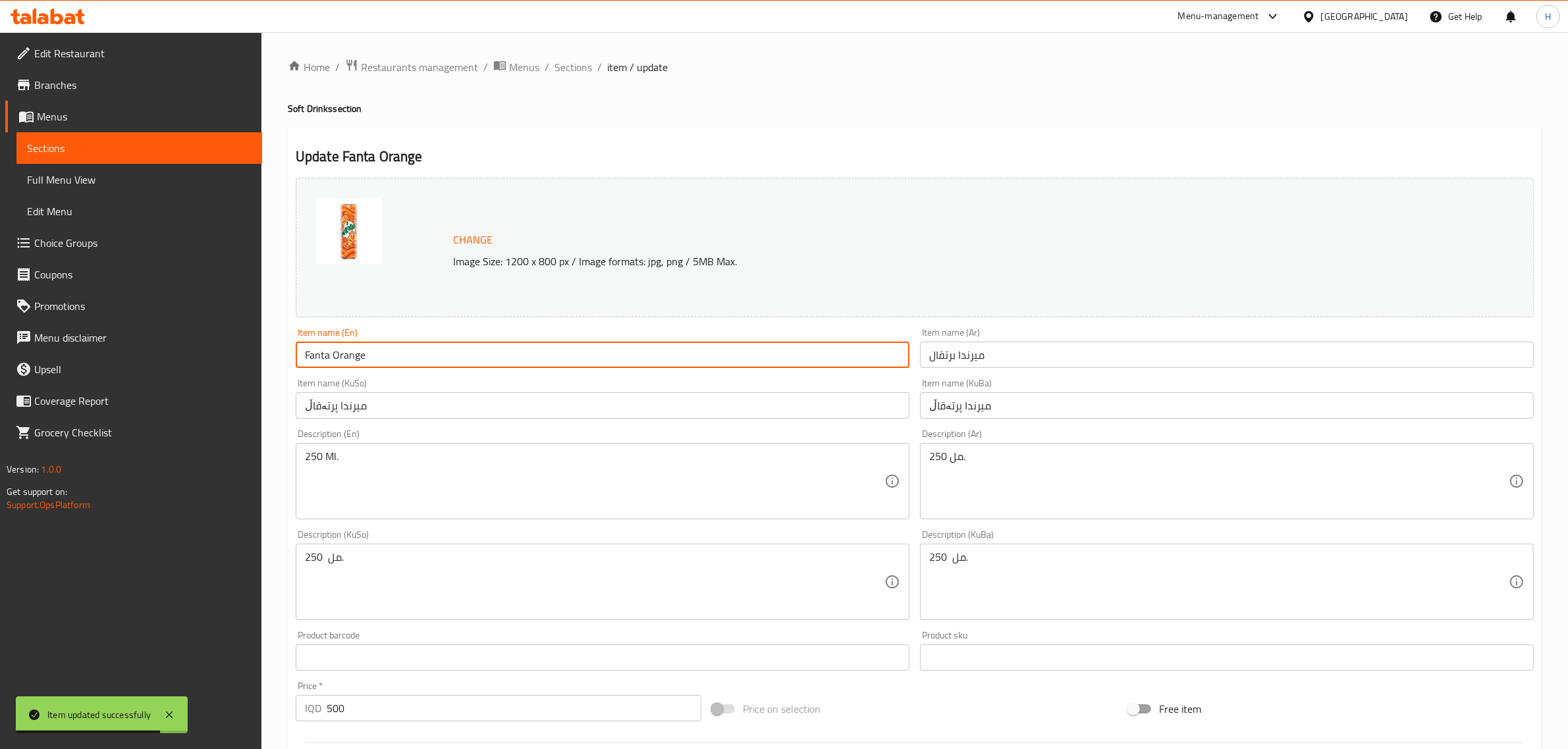
type input "Fanta Orange"
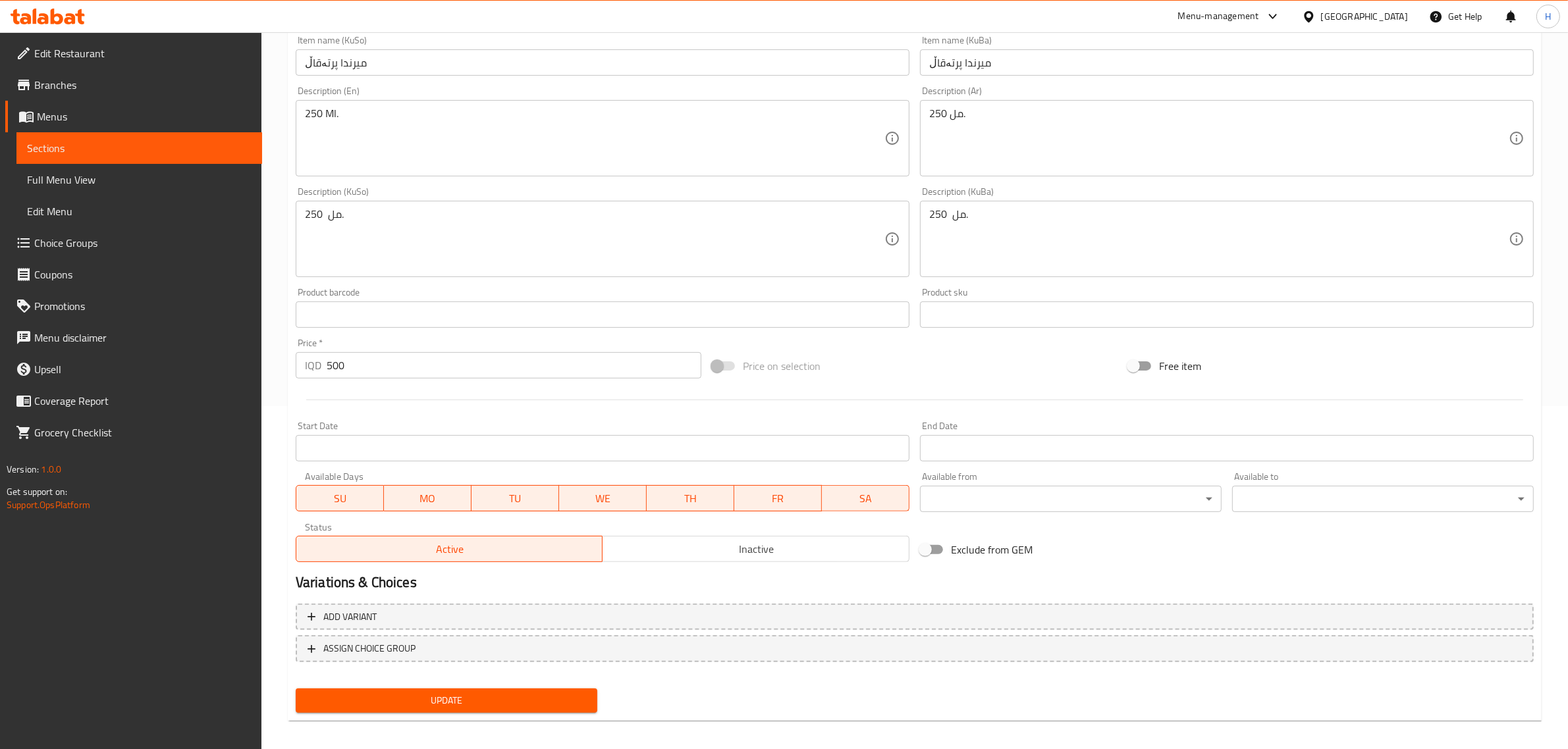
scroll to position [349, 0]
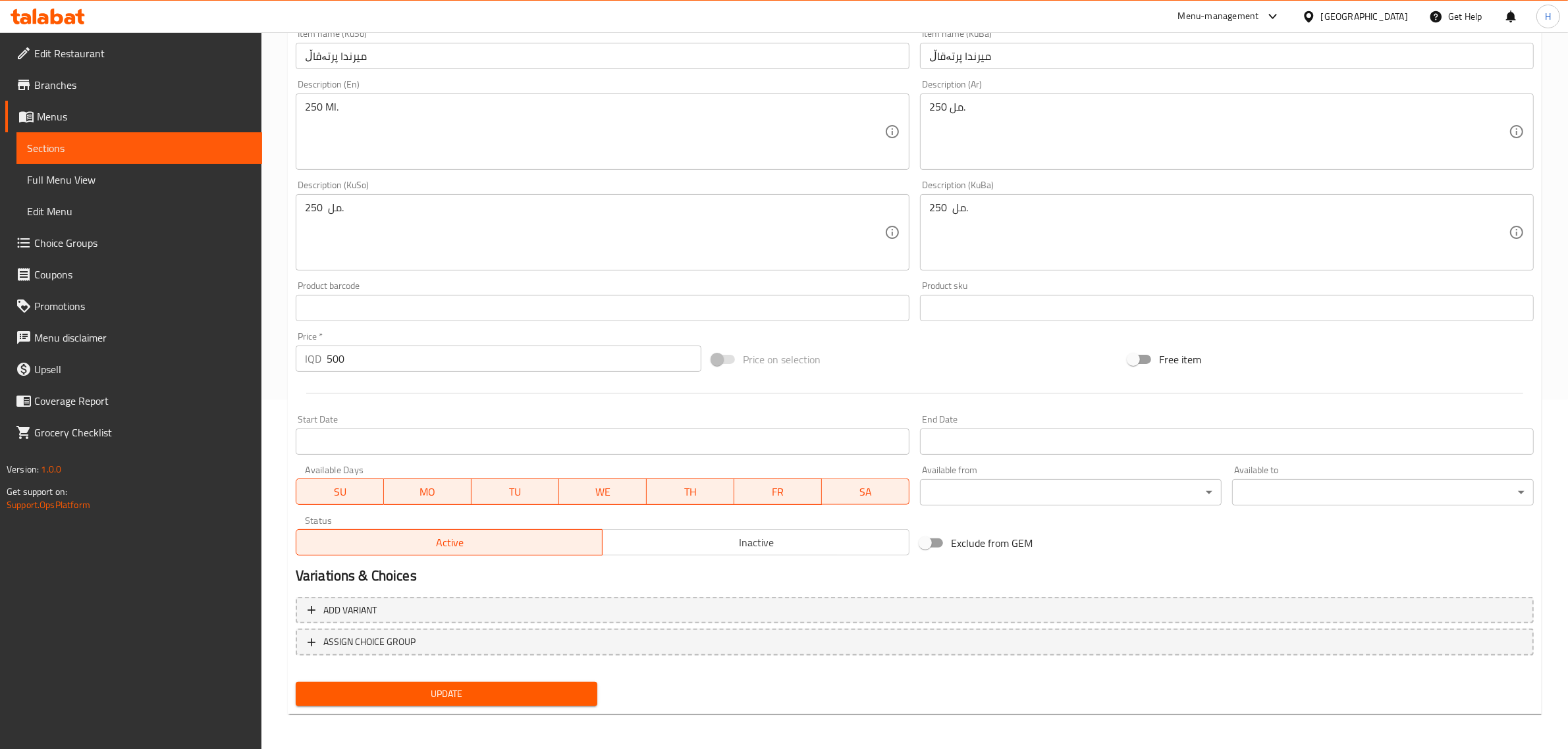
type input "فانتا برتقال"
click at [480, 679] on div "Update" at bounding box center [446, 695] width 312 height 35
click at [520, 687] on span "Update" at bounding box center [446, 694] width 280 height 17
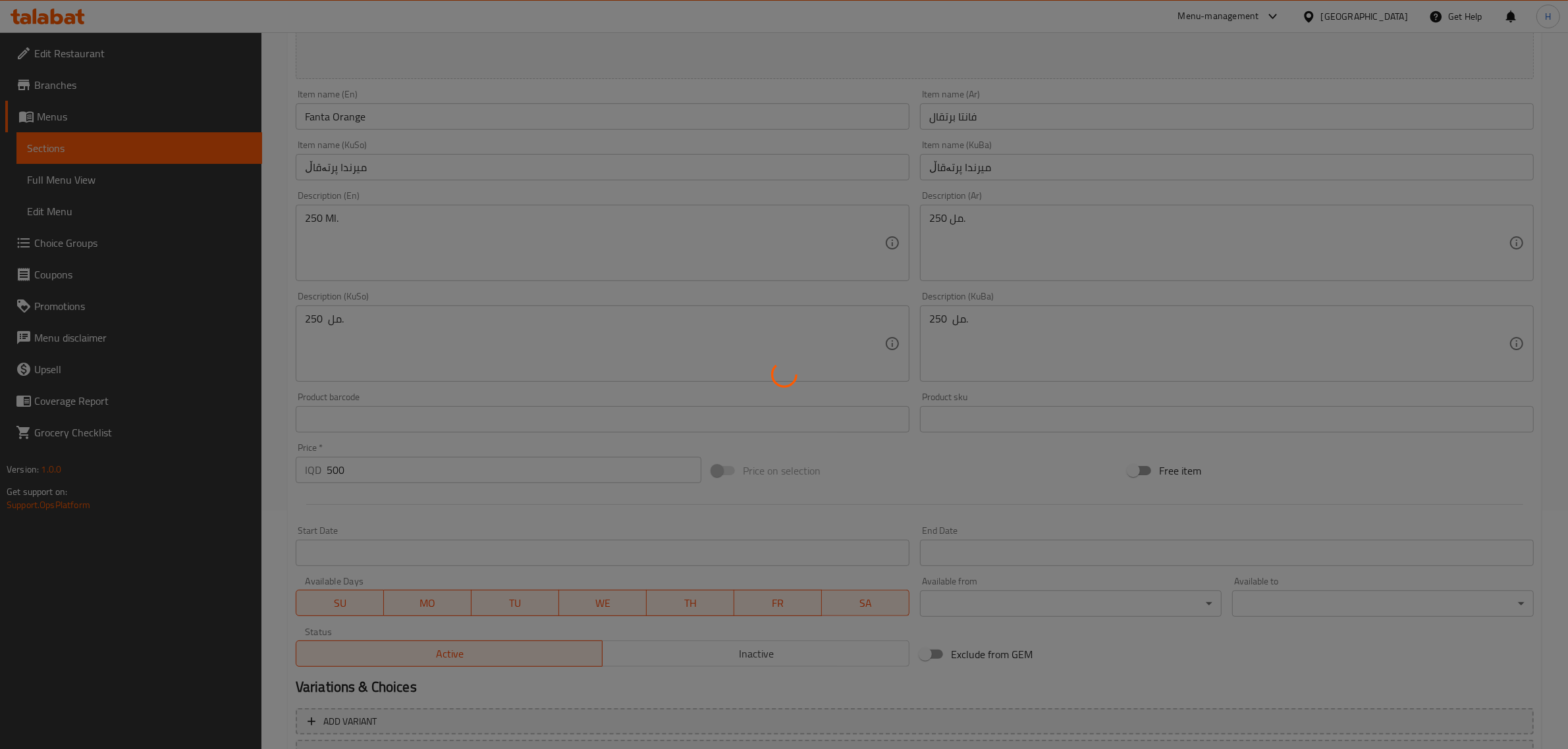
scroll to position [0, 0]
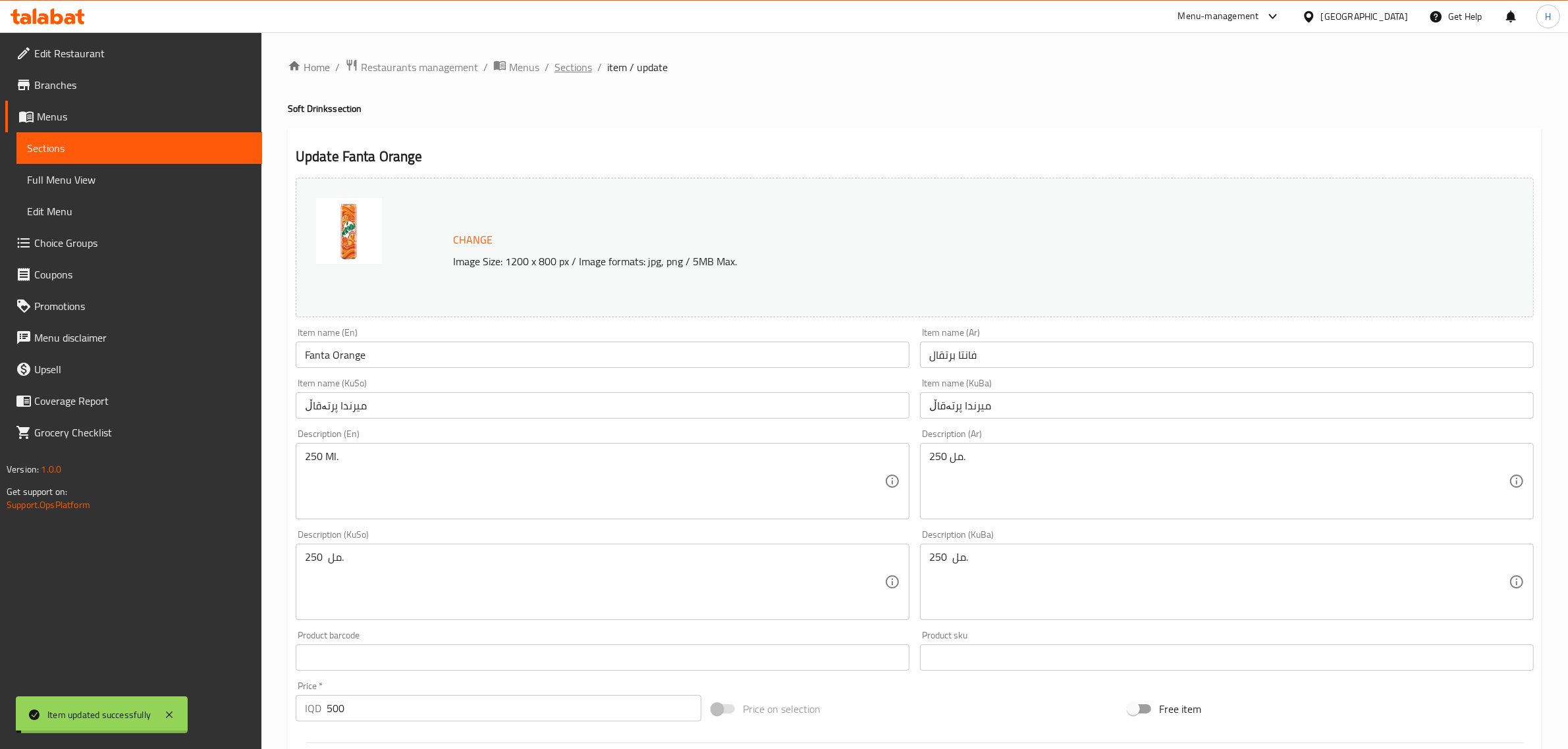
click at [577, 68] on span "Sections" at bounding box center [573, 67] width 38 height 16
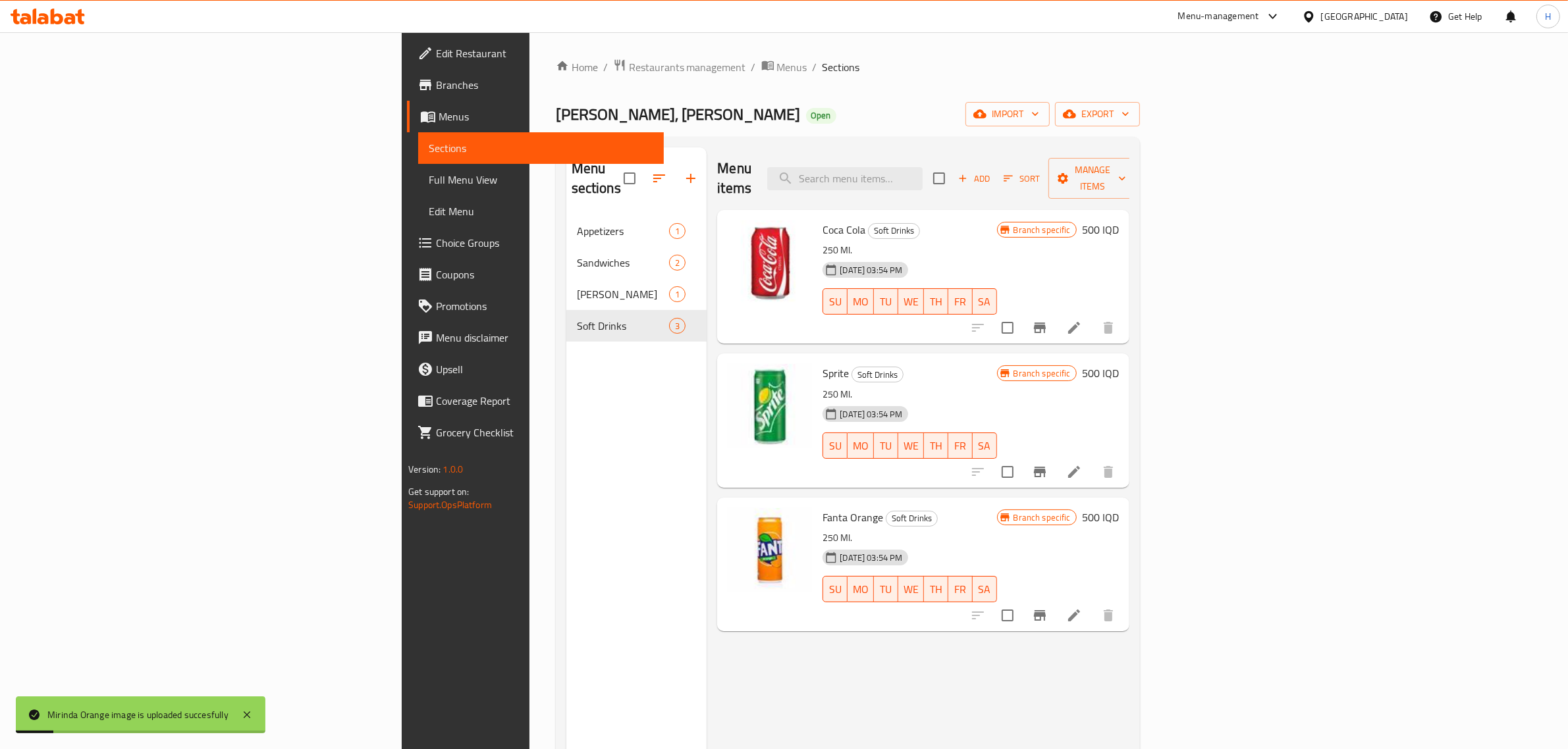
click at [823, 220] on span "Coca Cola" at bounding box center [844, 229] width 43 height 19
copy h6 "Coca Cola"
click at [992, 171] on span "Add" at bounding box center [974, 178] width 35 height 15
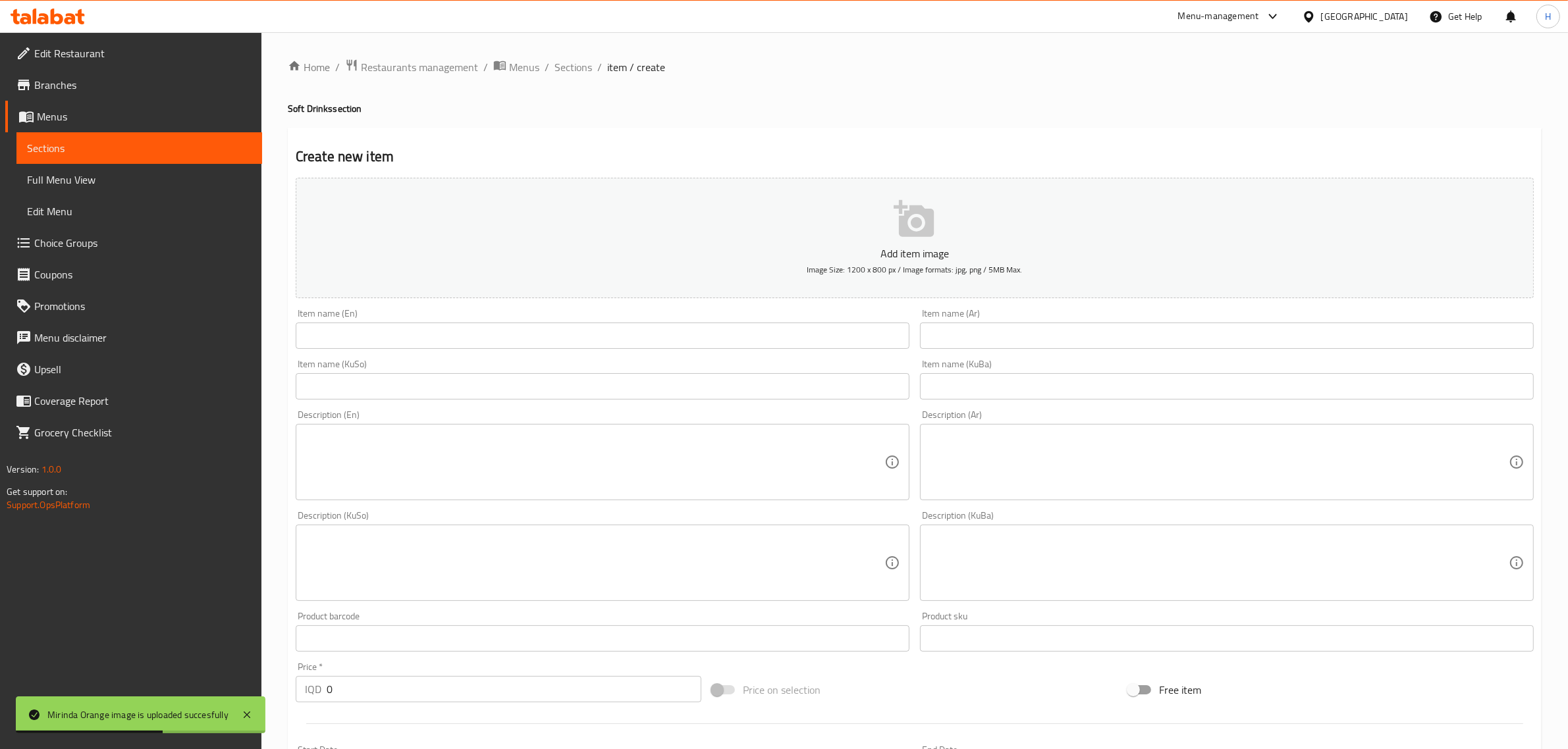
click at [857, 327] on input "text" at bounding box center [603, 335] width 614 height 26
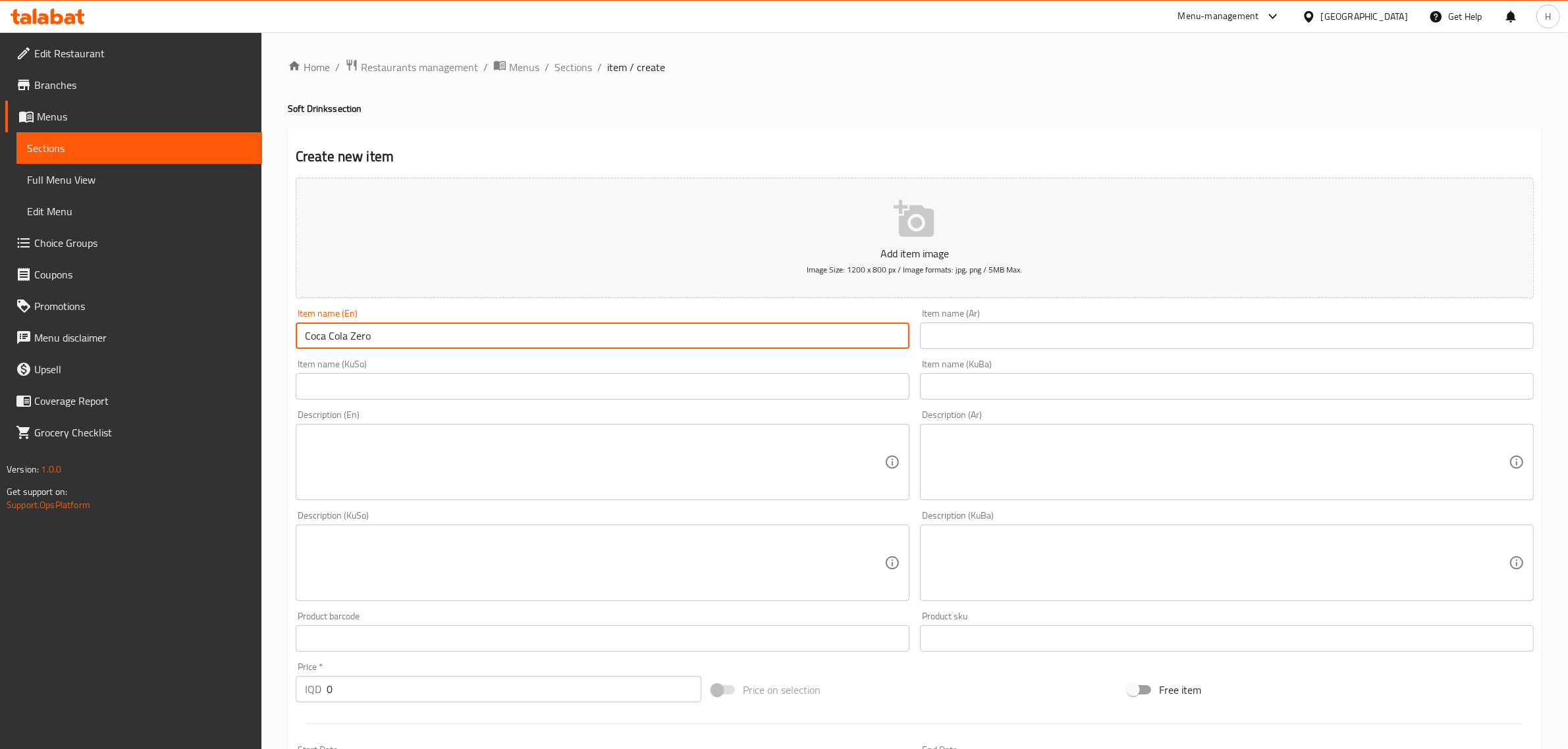
type input "Coca Cola Zero"
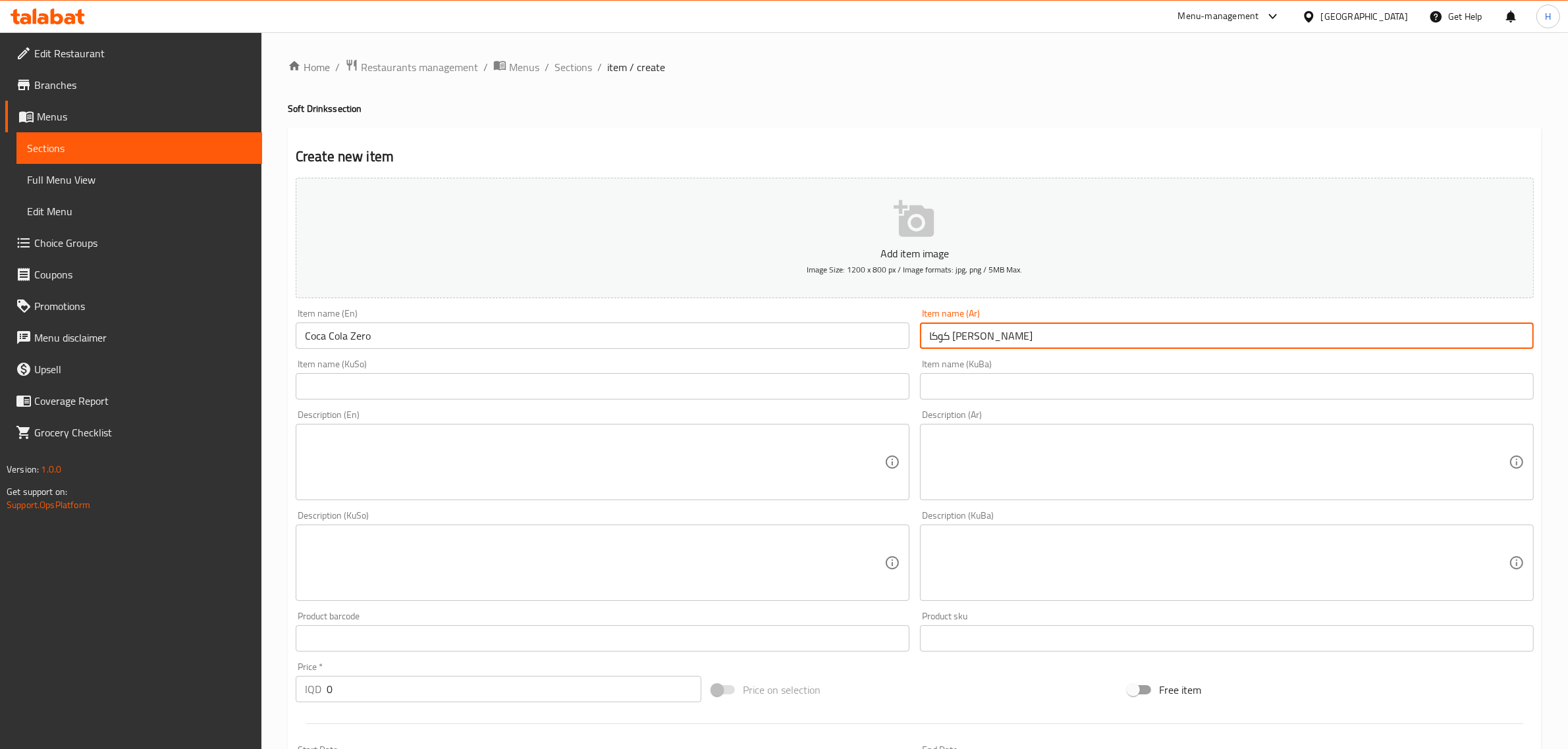
type input "كوكا [PERSON_NAME]"
click at [782, 374] on input "text" at bounding box center [603, 386] width 614 height 26
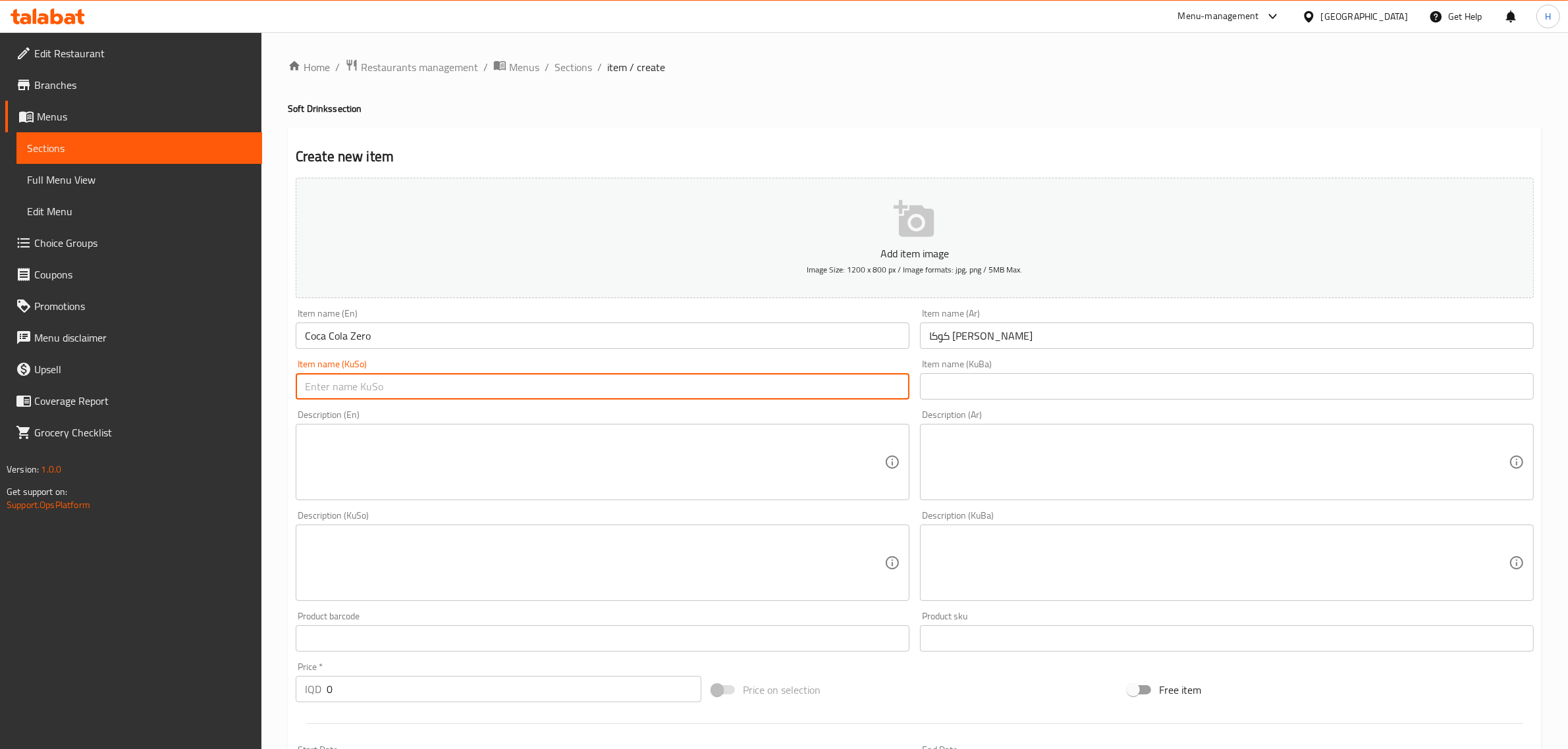
paste input "كوكا [PERSON_NAME]"
type input "كوكا [PERSON_NAME]"
drag, startPoint x: 1021, startPoint y: 387, endPoint x: 1009, endPoint y: 391, distance: 12.6
click at [1021, 387] on input "text" at bounding box center [1227, 386] width 614 height 26
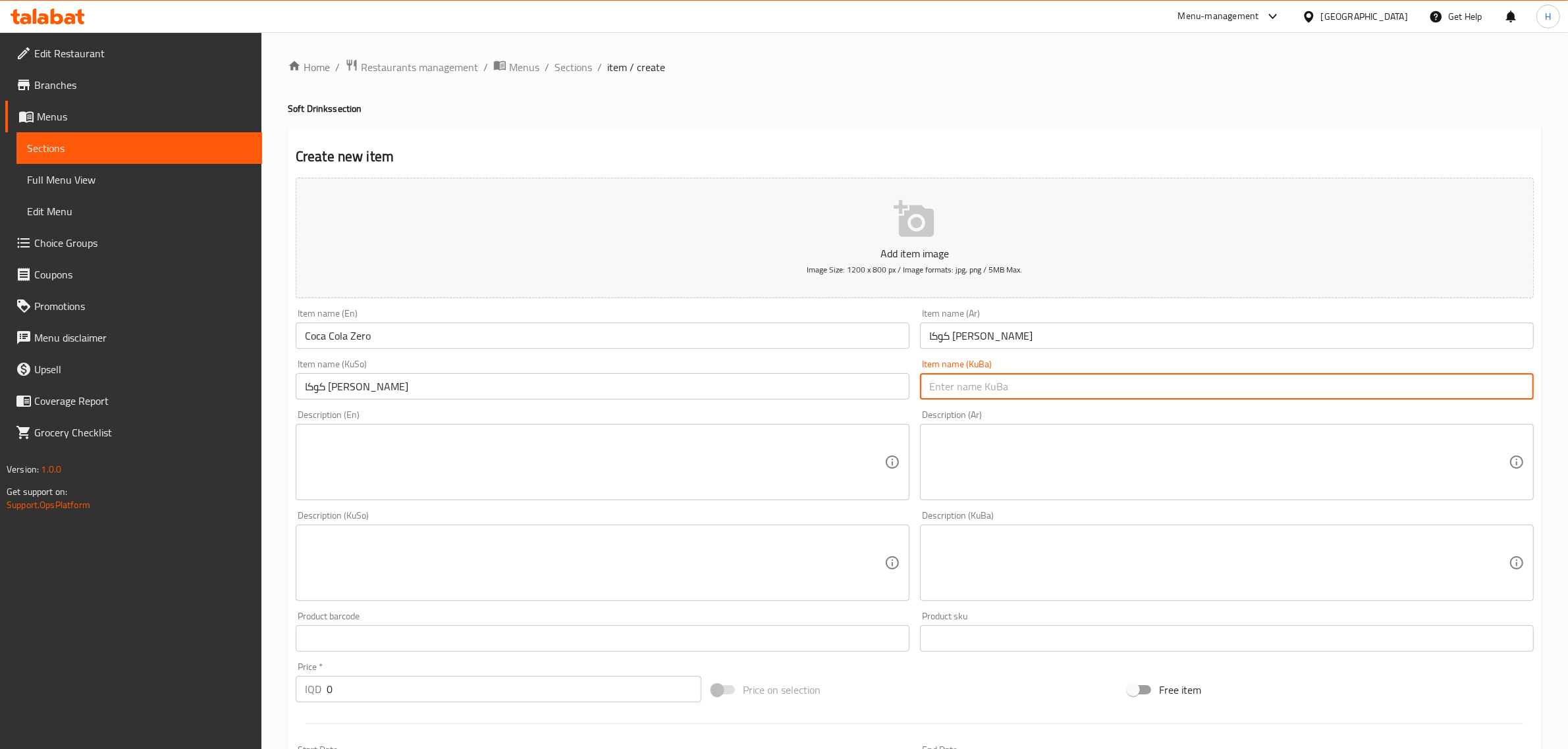
paste input "كوكا [PERSON_NAME]"
type input "كوكا [PERSON_NAME]"
click at [654, 488] on textarea at bounding box center [595, 462] width 580 height 62
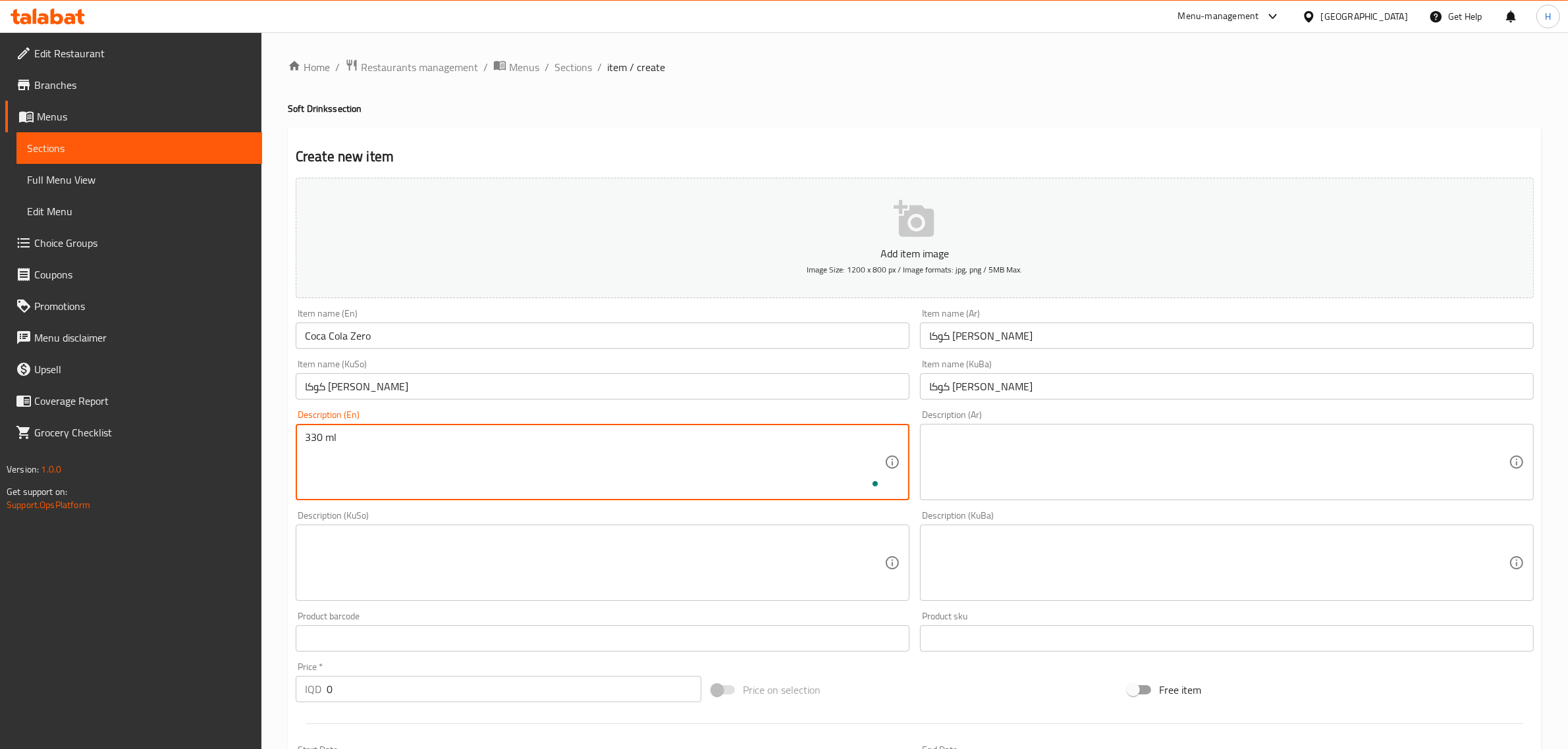
type textarea "330 ml"
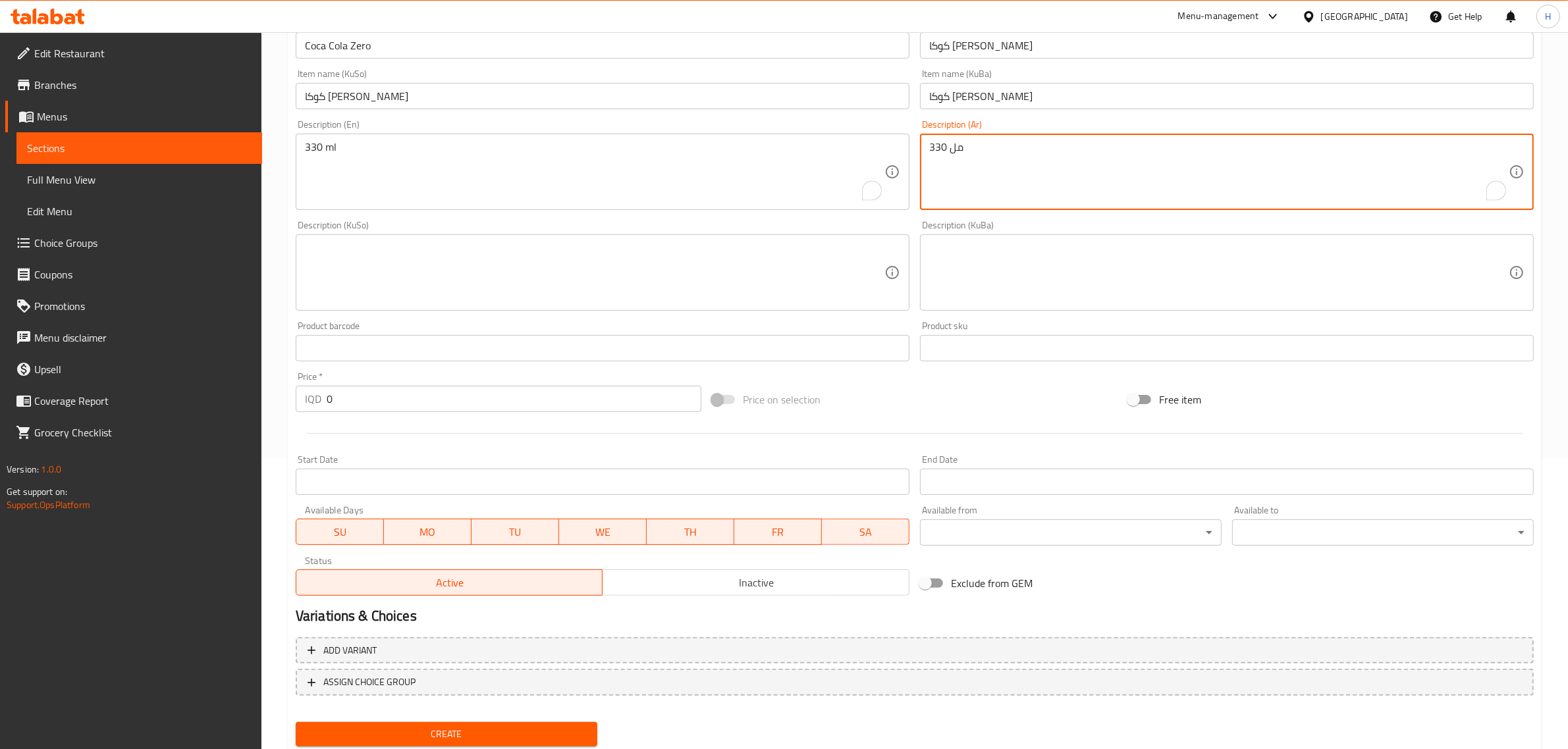
scroll to position [330, 0]
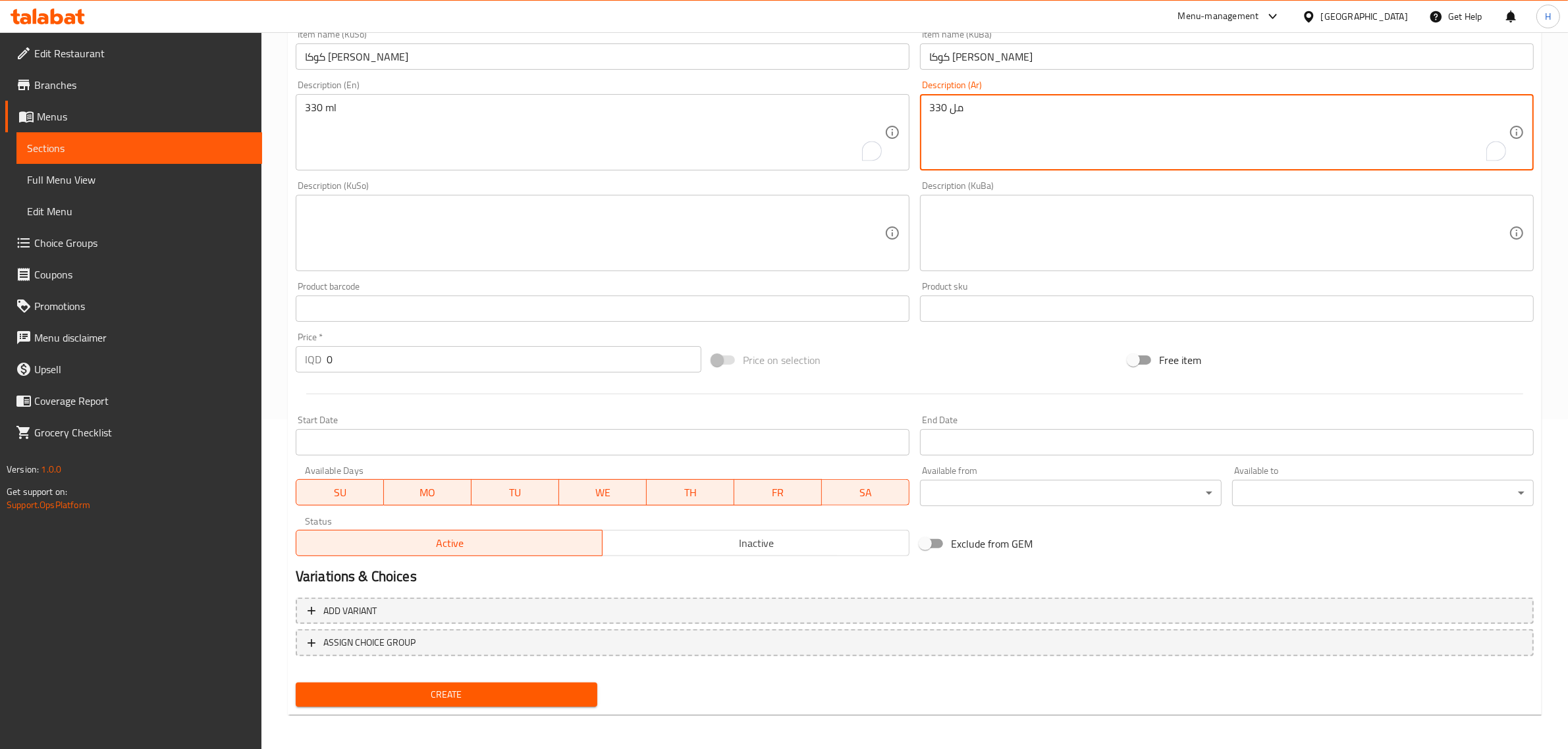
type textarea "330 مل"
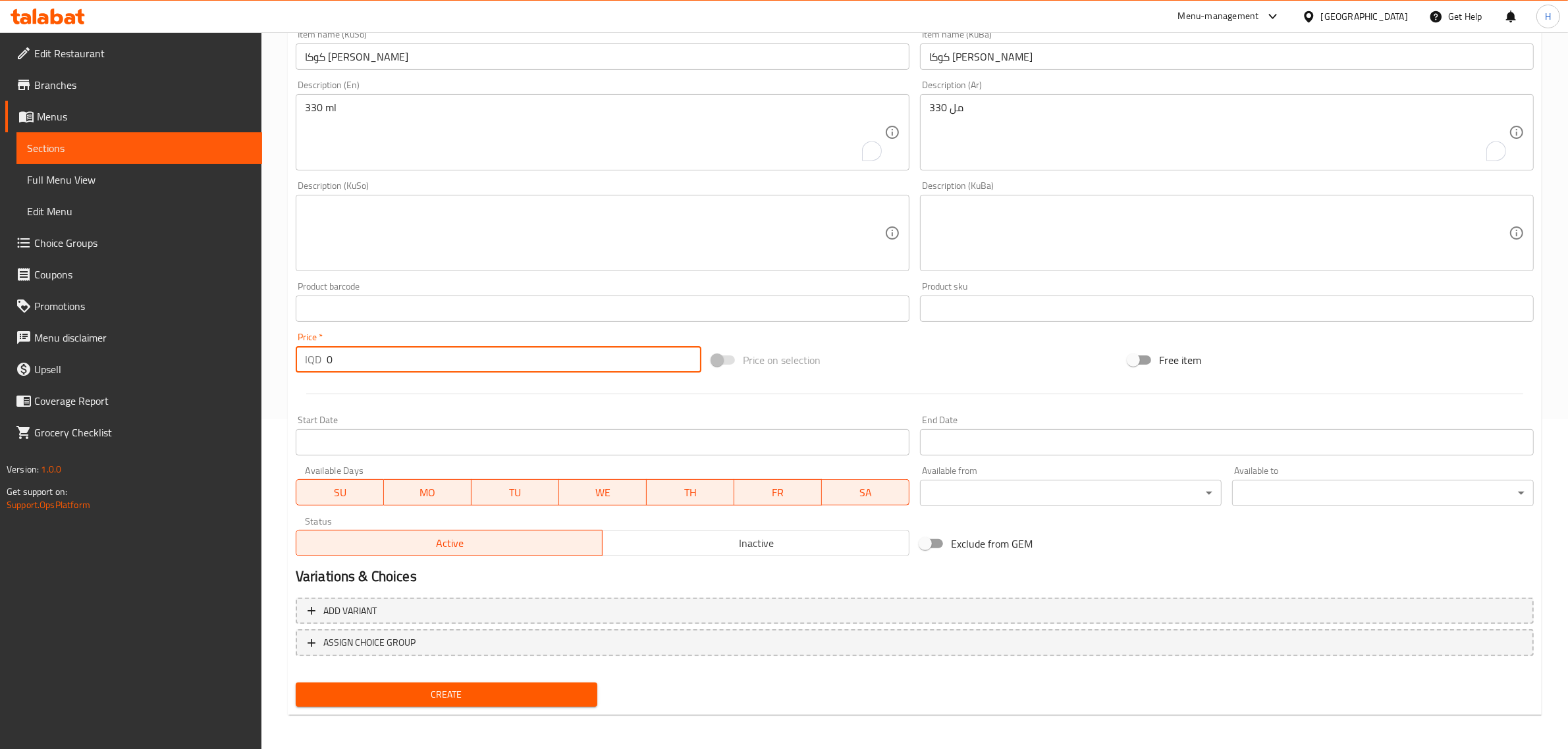
click at [426, 356] on input "0" at bounding box center [514, 359] width 375 height 26
type input "500"
click at [554, 699] on span "Create" at bounding box center [446, 695] width 280 height 17
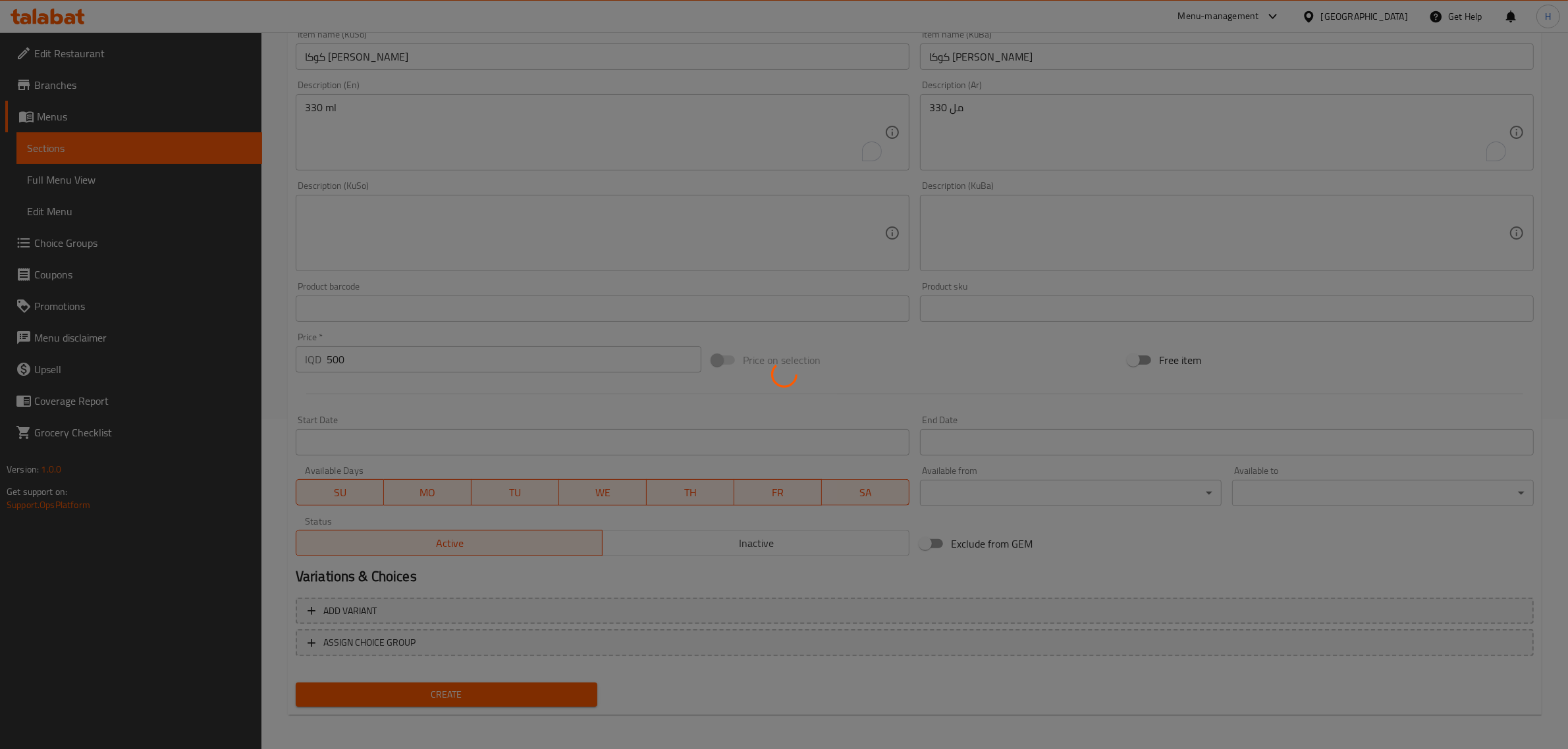
type input "0"
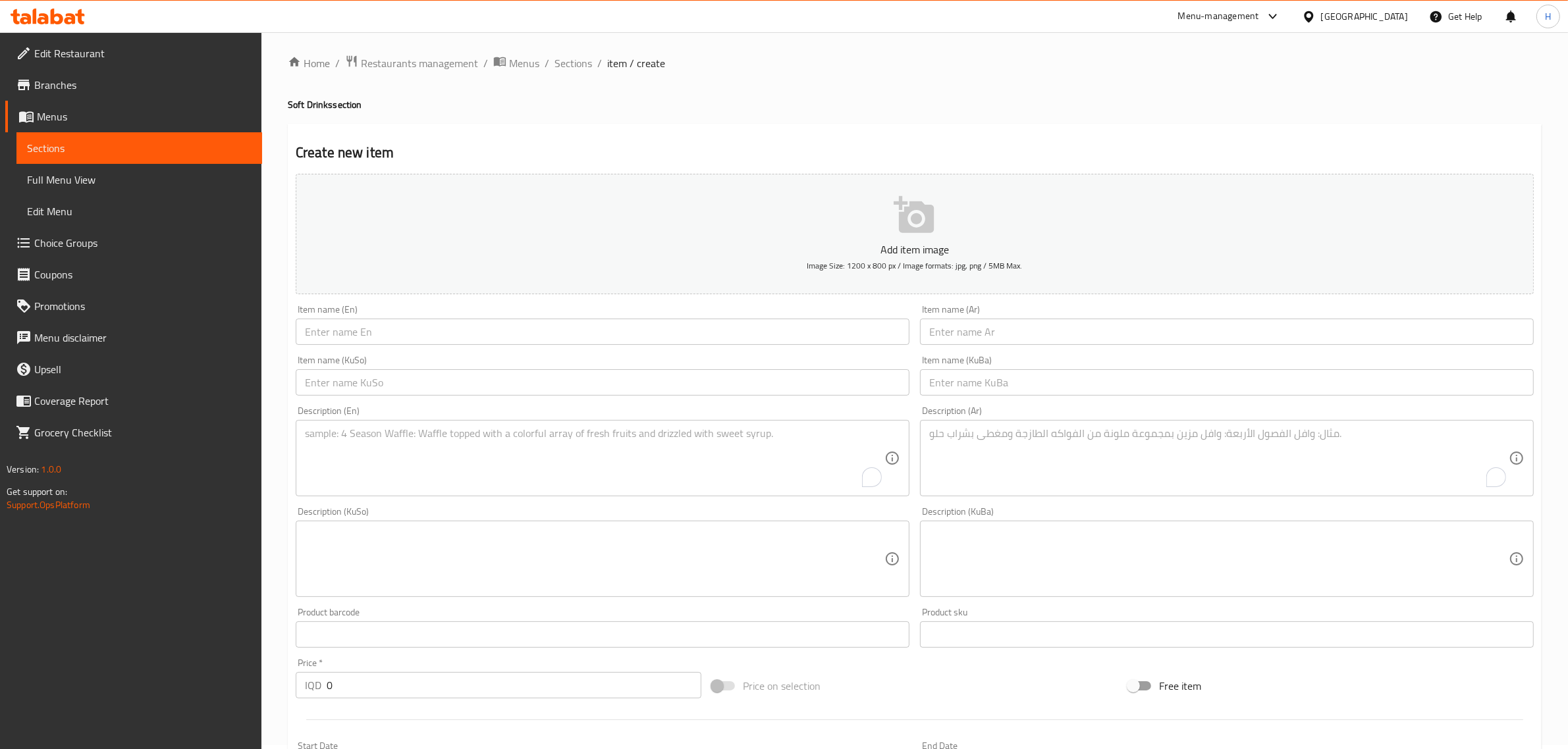
scroll to position [0, 0]
click at [585, 63] on span "Sections" at bounding box center [573, 67] width 38 height 16
